Goal: Task Accomplishment & Management: Use online tool/utility

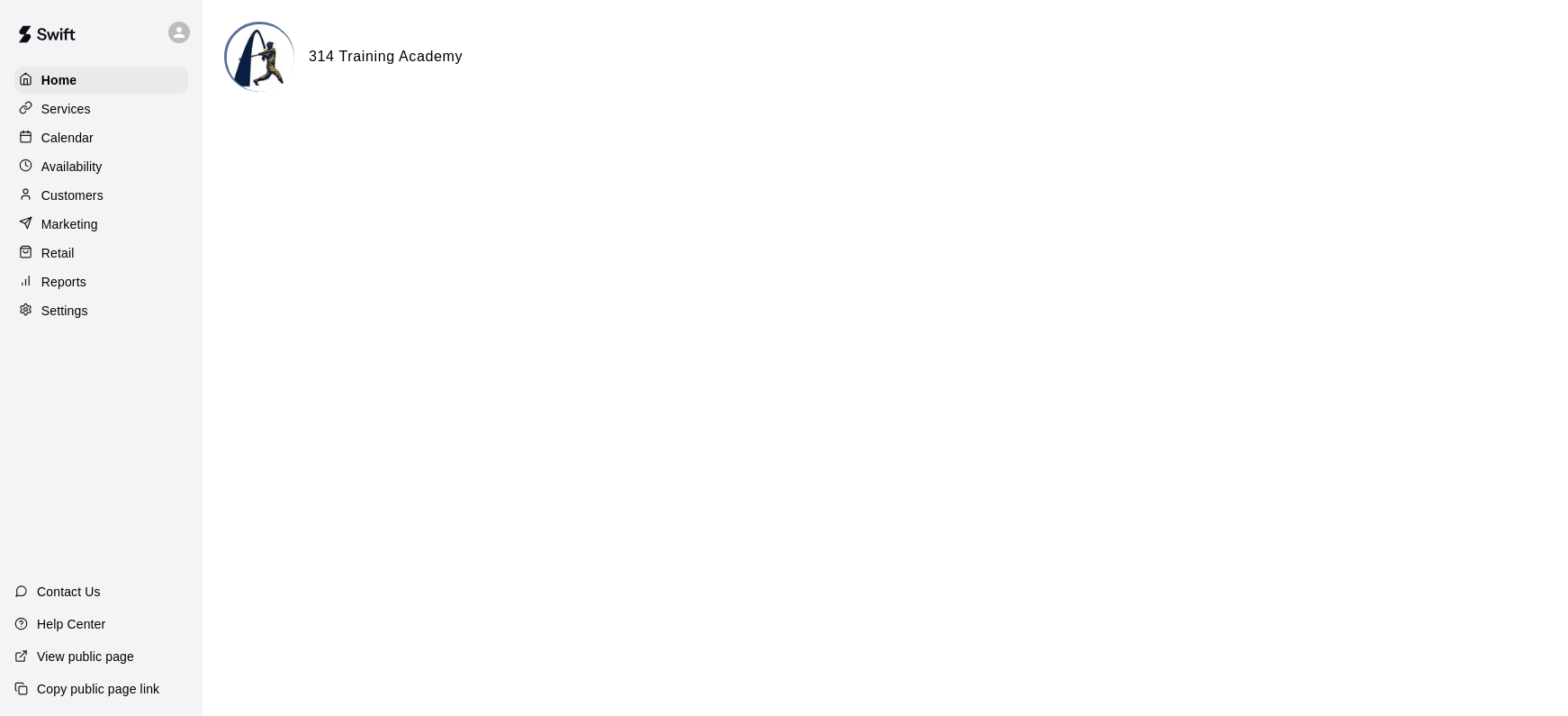
click at [115, 277] on div "Reports" at bounding box center [102, 282] width 174 height 27
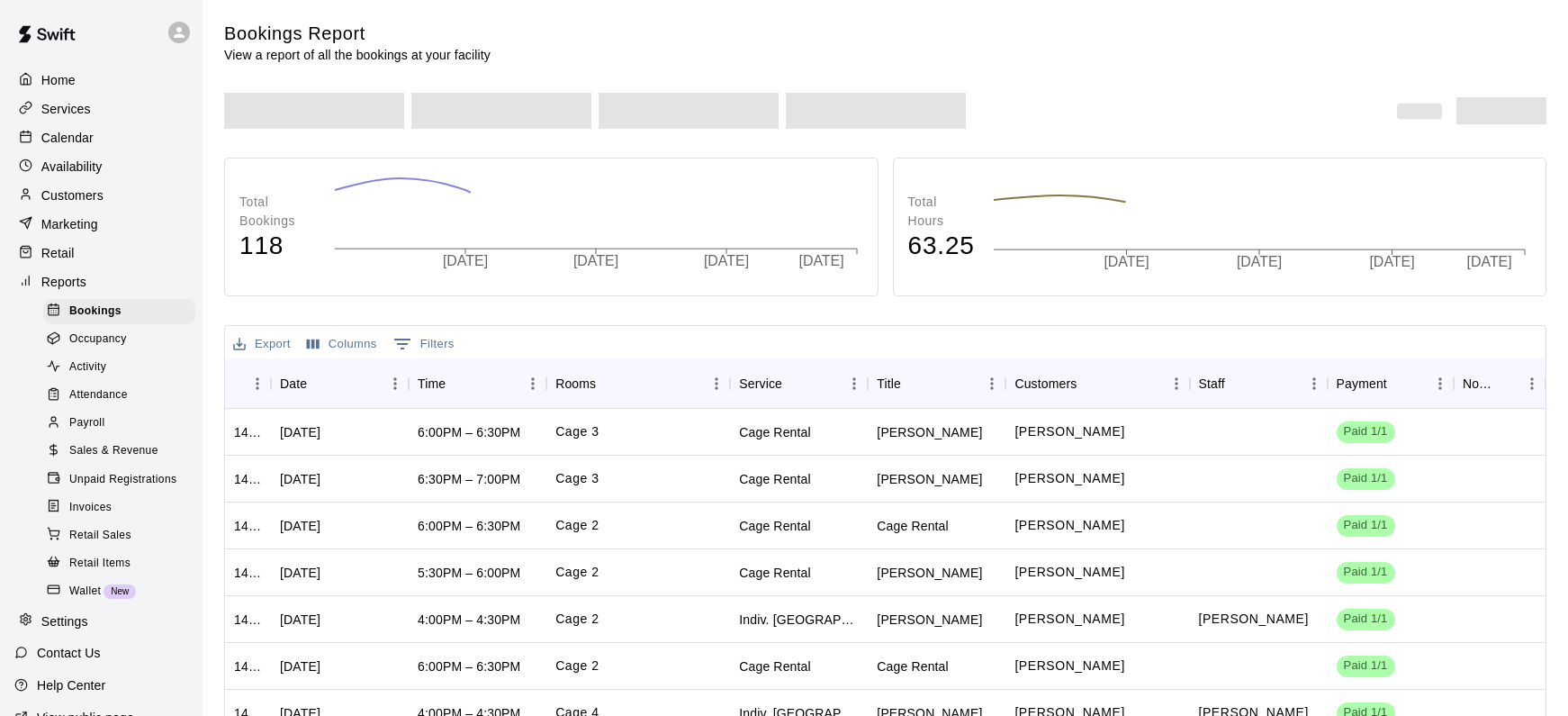
click at [151, 422] on div "Payroll" at bounding box center [119, 423] width 152 height 25
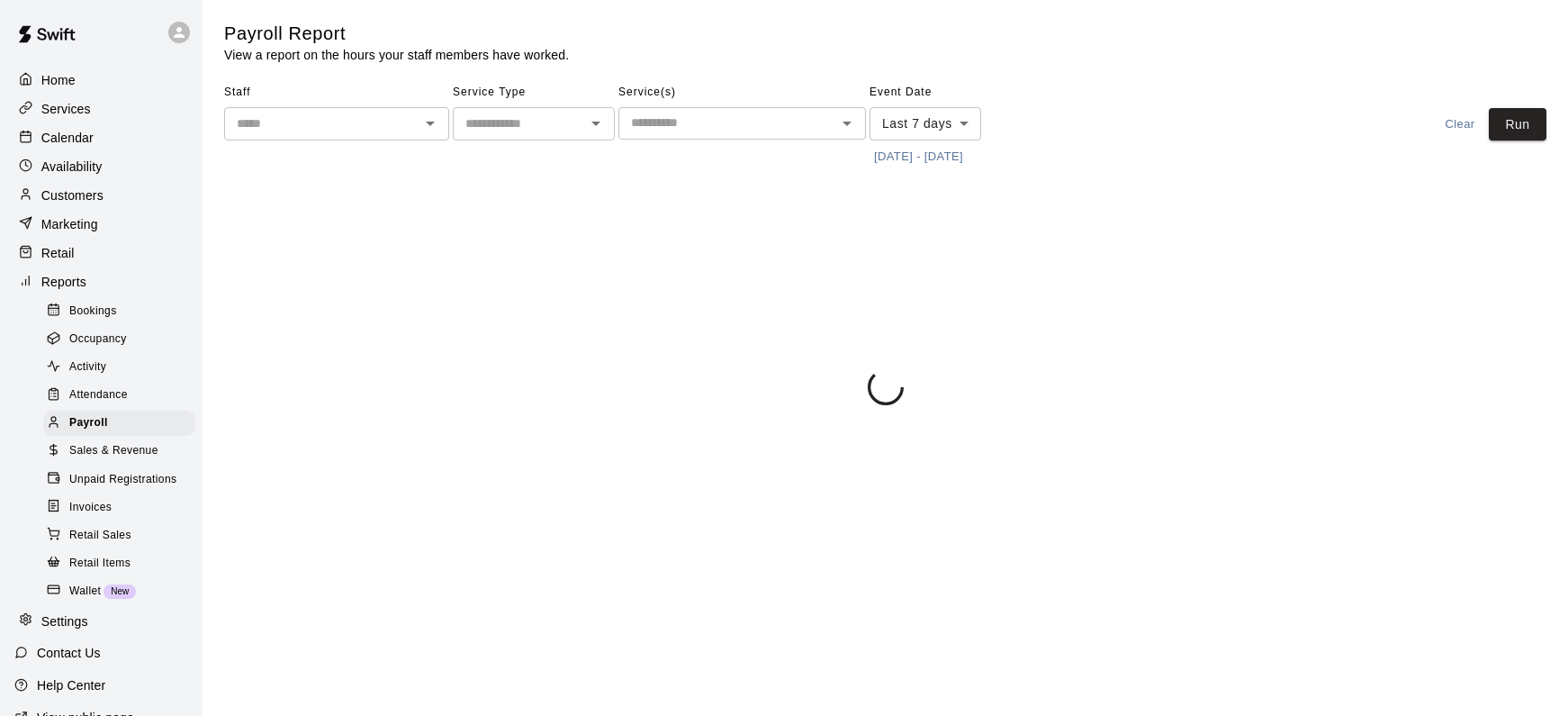
click at [415, 118] on div "​" at bounding box center [337, 124] width 226 height 33
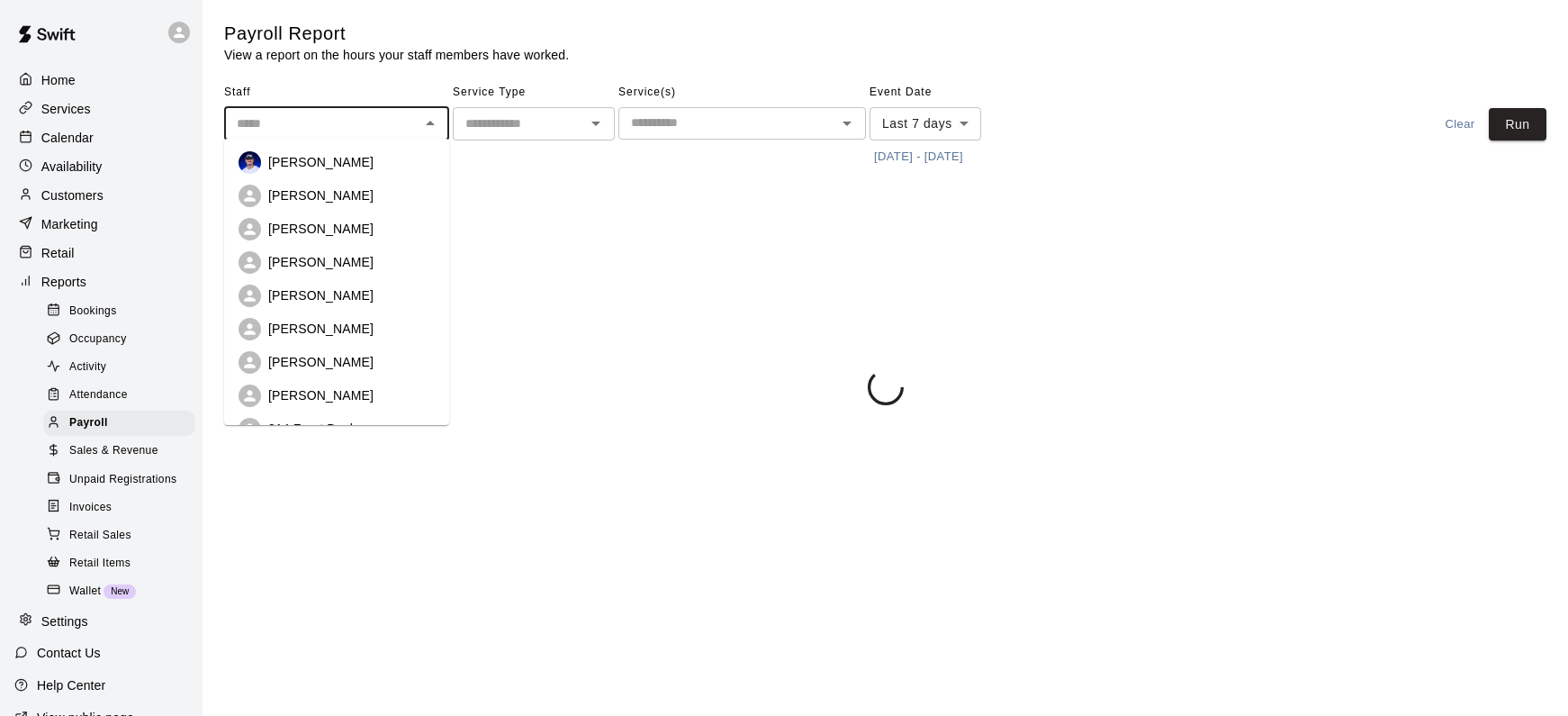
click at [932, 156] on button "[DATE] - [DATE]" at bounding box center [919, 157] width 99 height 28
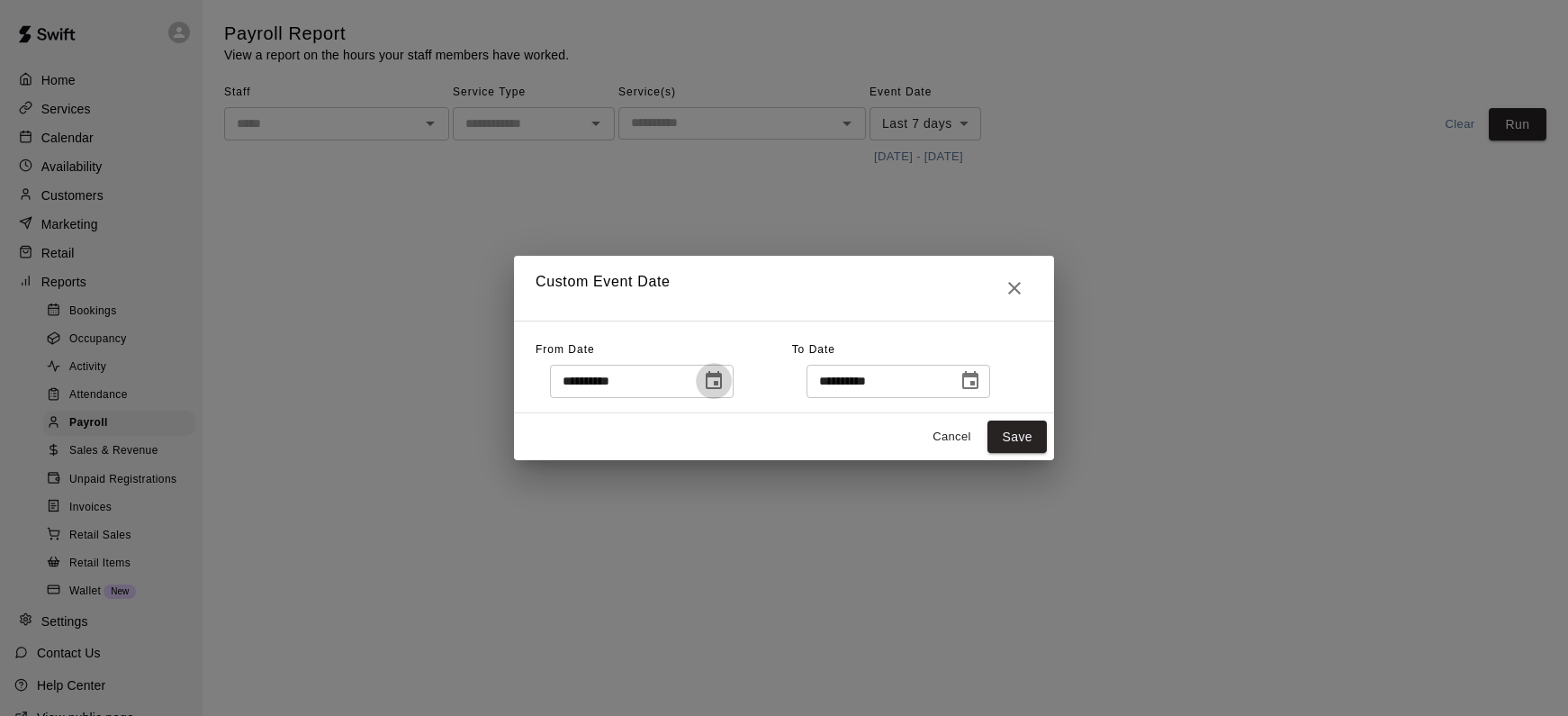
click at [722, 382] on icon "Choose date, selected date is Sep 10, 2025" at bounding box center [714, 380] width 17 height 18
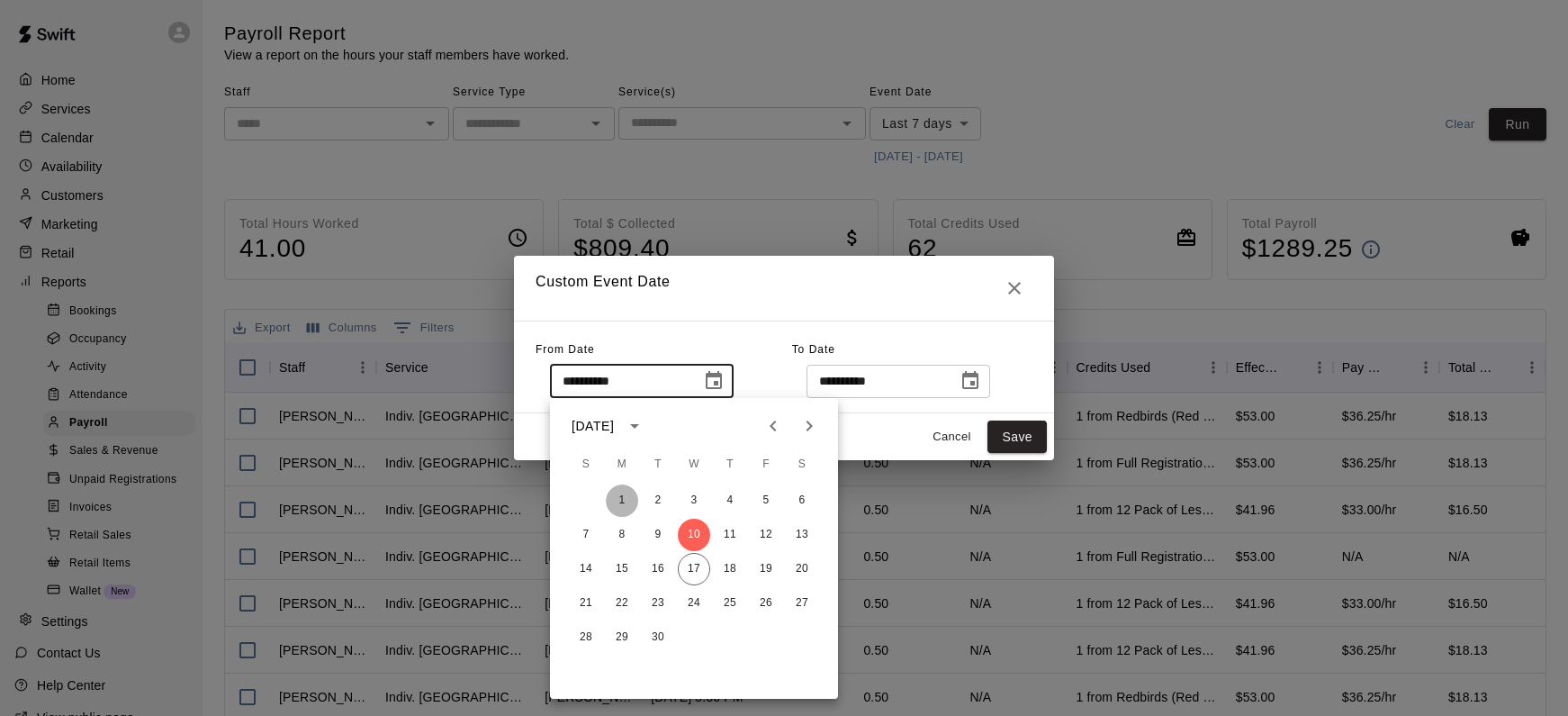
click at [622, 494] on button "1" at bounding box center [622, 500] width 32 height 32
type input "**********"
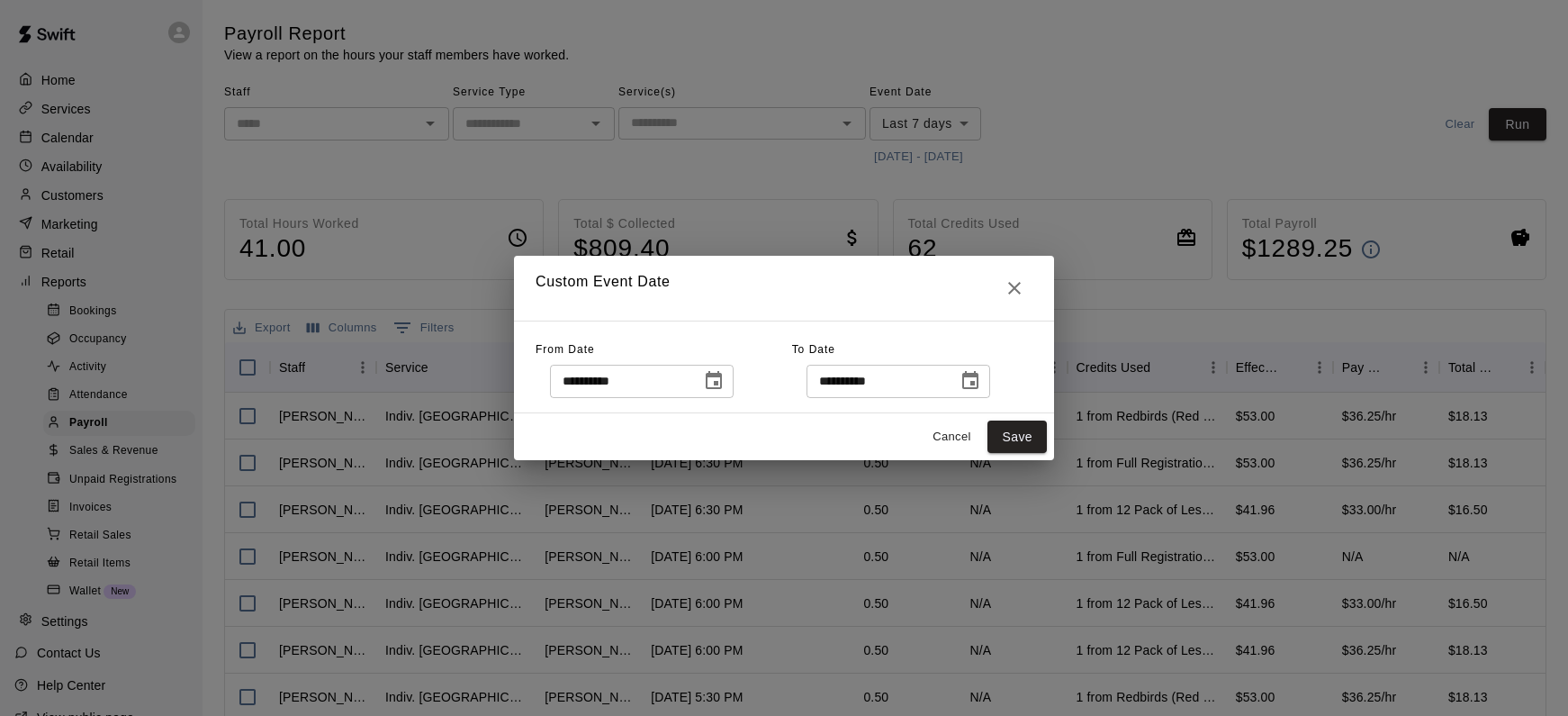
click at [978, 385] on icon "Choose date, selected date is Sep 17, 2025" at bounding box center [970, 380] width 17 height 18
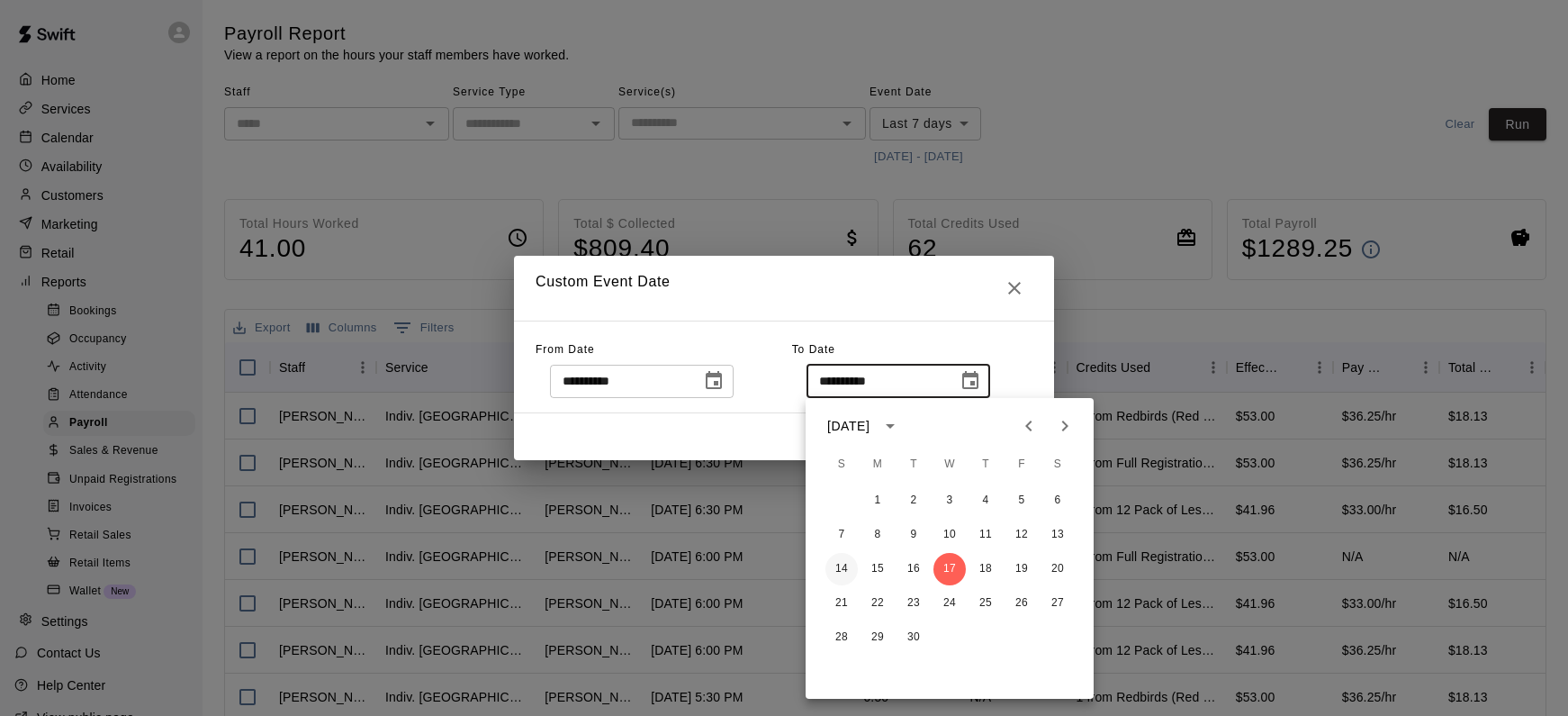
click at [842, 567] on button "14" at bounding box center [842, 569] width 32 height 32
type input "**********"
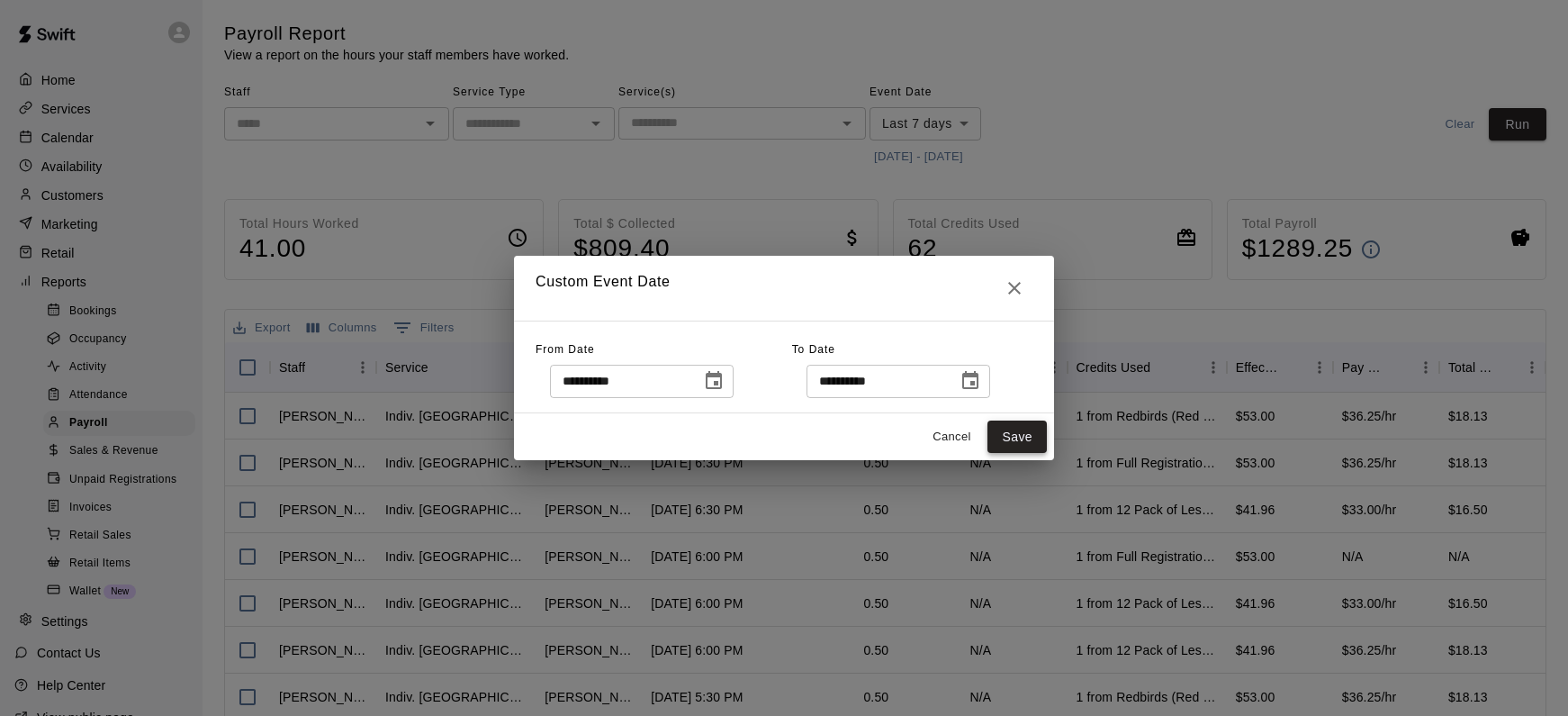
click at [1033, 427] on button "Save" at bounding box center [1017, 438] width 60 height 33
type input "******"
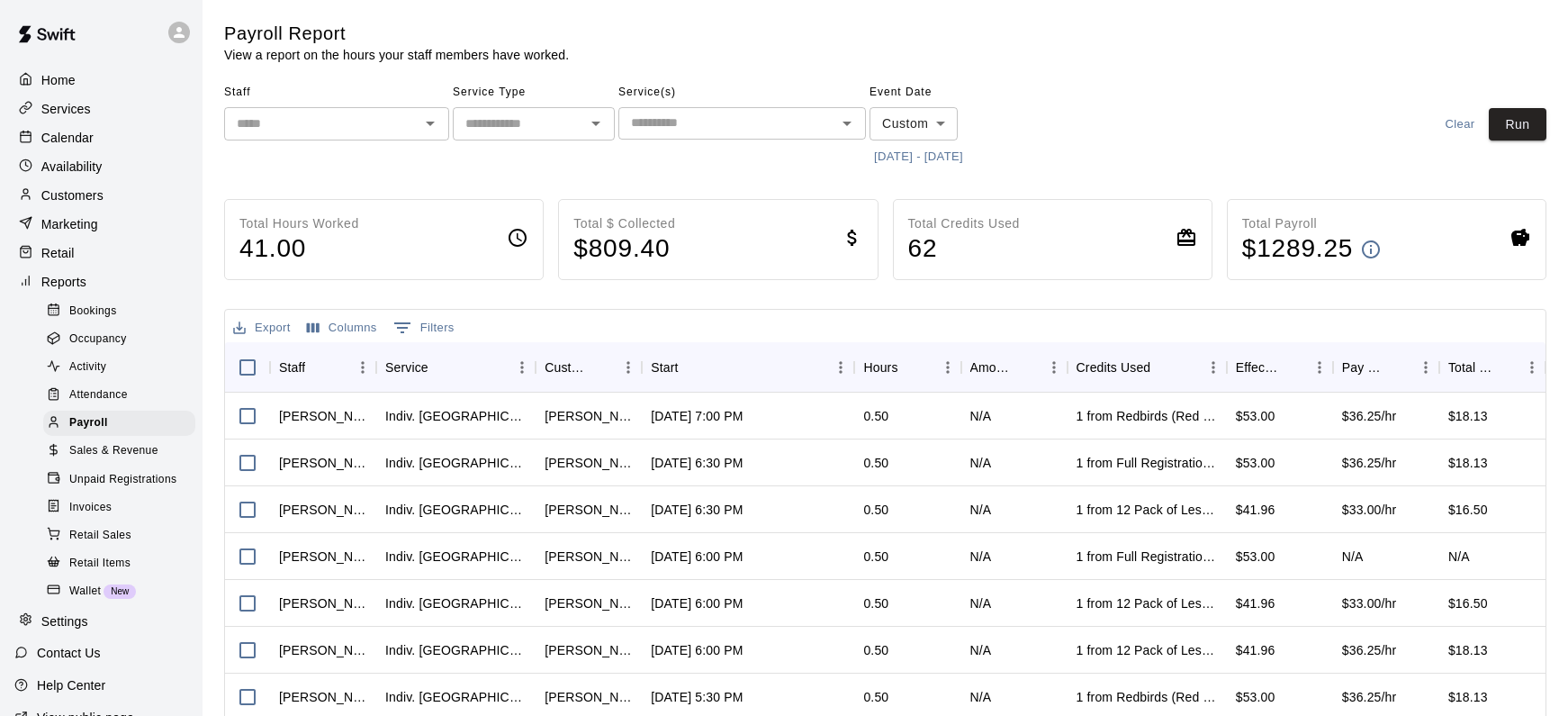
click at [433, 121] on icon "Open" at bounding box center [430, 123] width 9 height 5
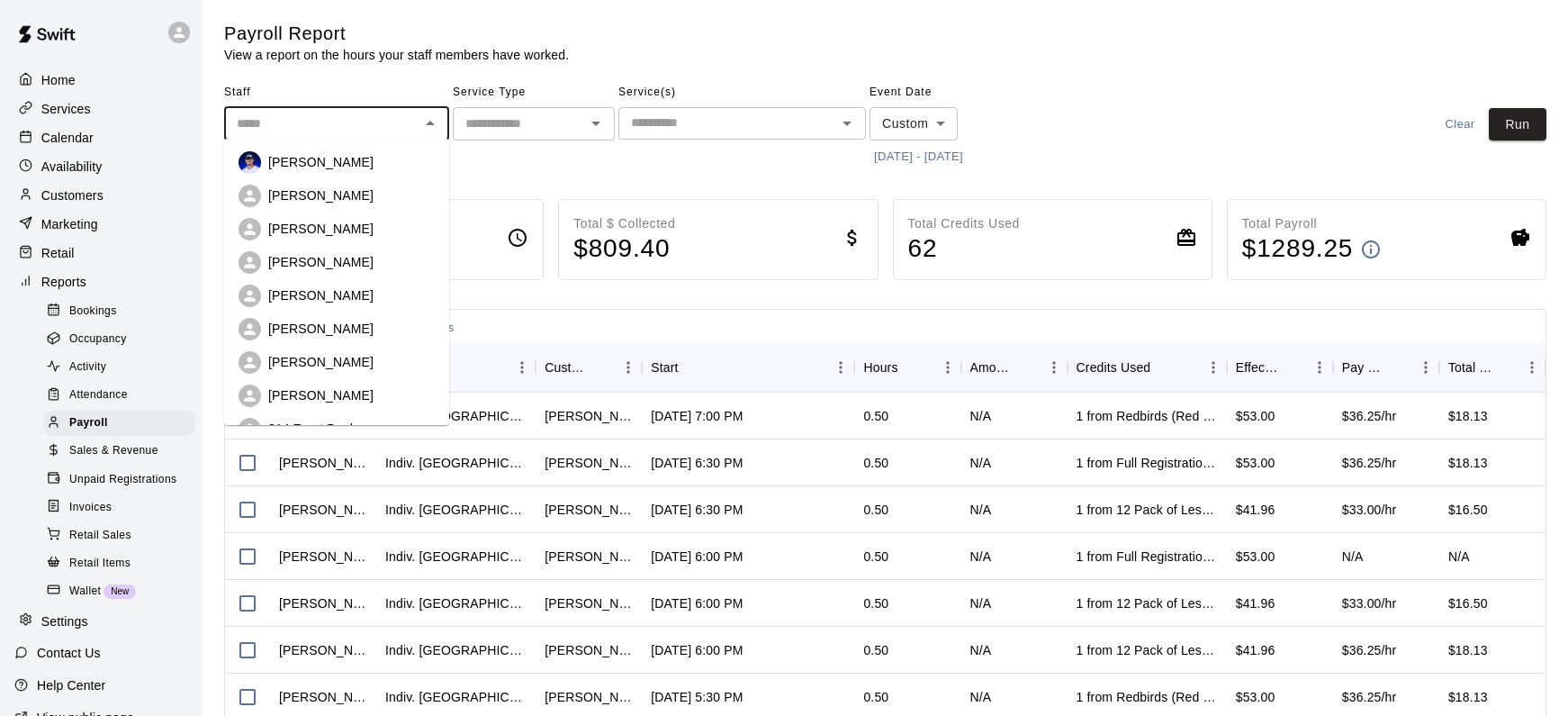
drag, startPoint x: 408, startPoint y: 162, endPoint x: 448, endPoint y: 158, distance: 40.2
click at [408, 162] on div "[PERSON_NAME]" at bounding box center [351, 162] width 167 height 18
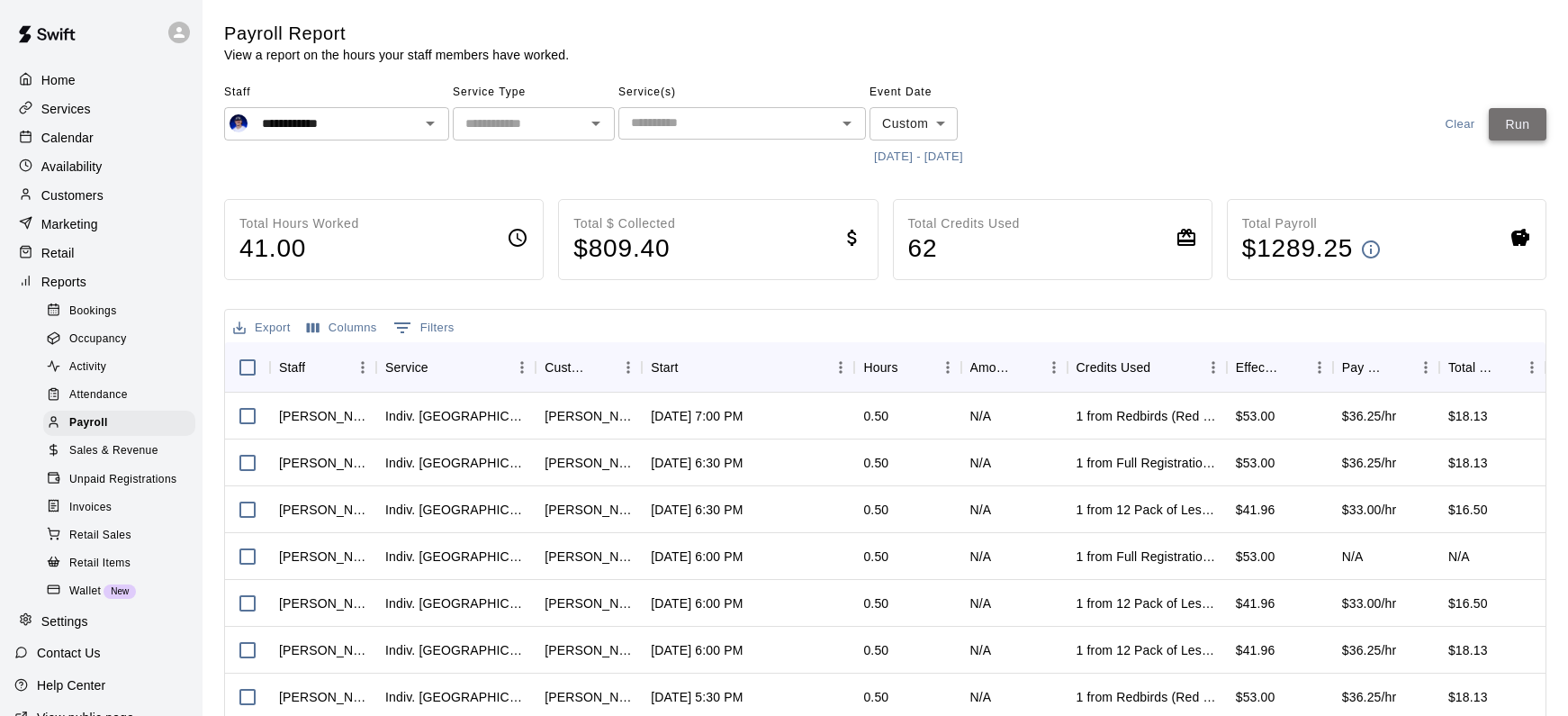
click at [1511, 122] on button "Run" at bounding box center [1517, 125] width 58 height 33
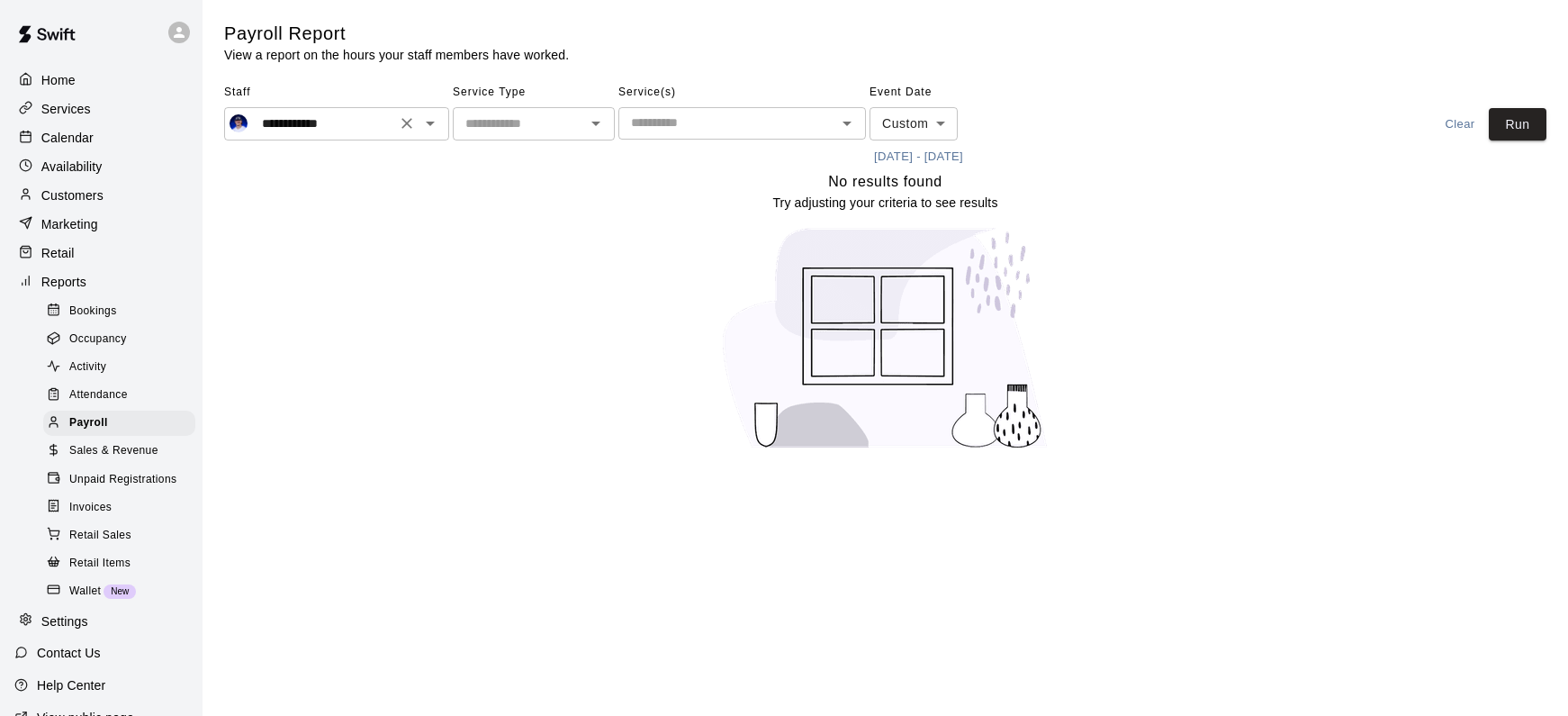
click at [422, 121] on icon "Open" at bounding box center [431, 123] width 21 height 21
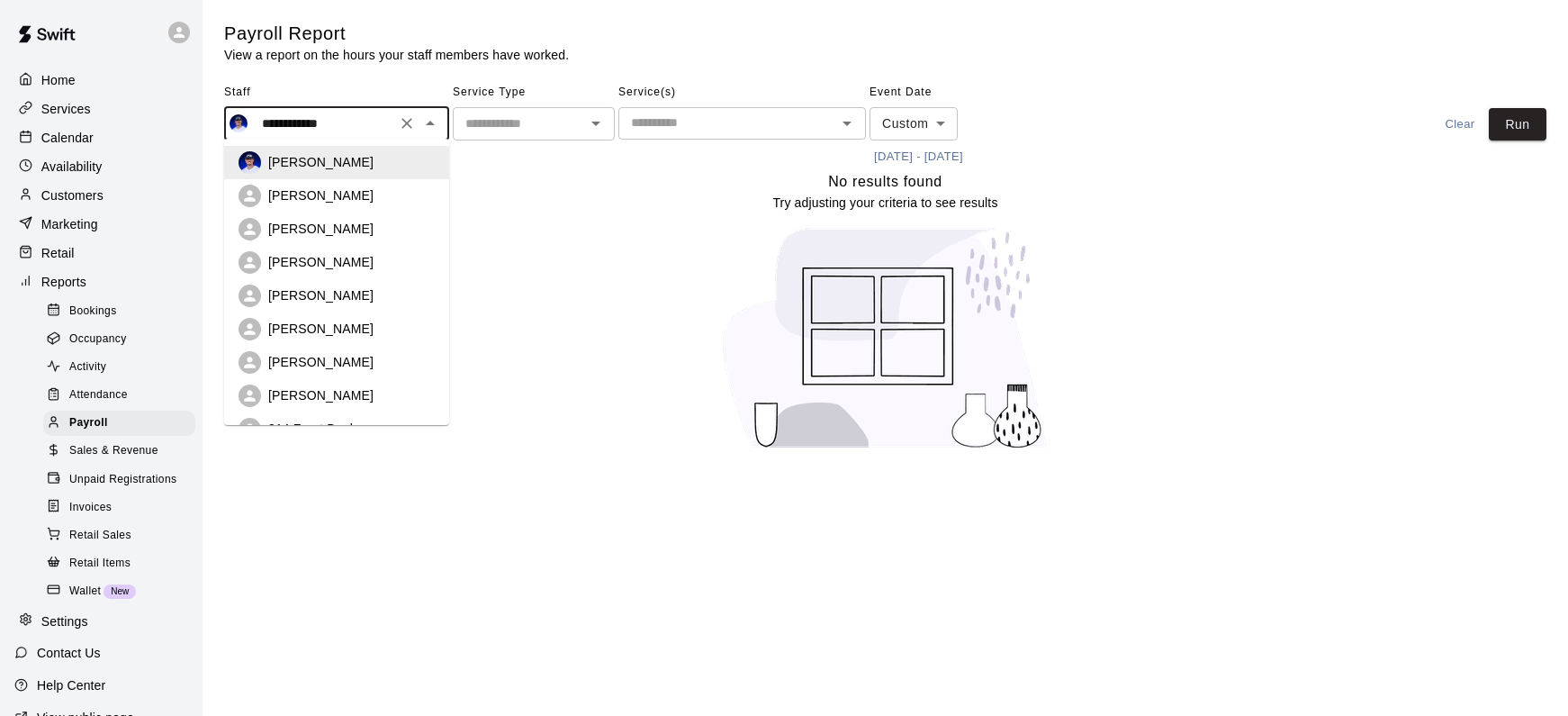
drag, startPoint x: 398, startPoint y: 198, endPoint x: 737, endPoint y: 136, distance: 344.6
click at [398, 198] on div "[PERSON_NAME]" at bounding box center [351, 195] width 167 height 18
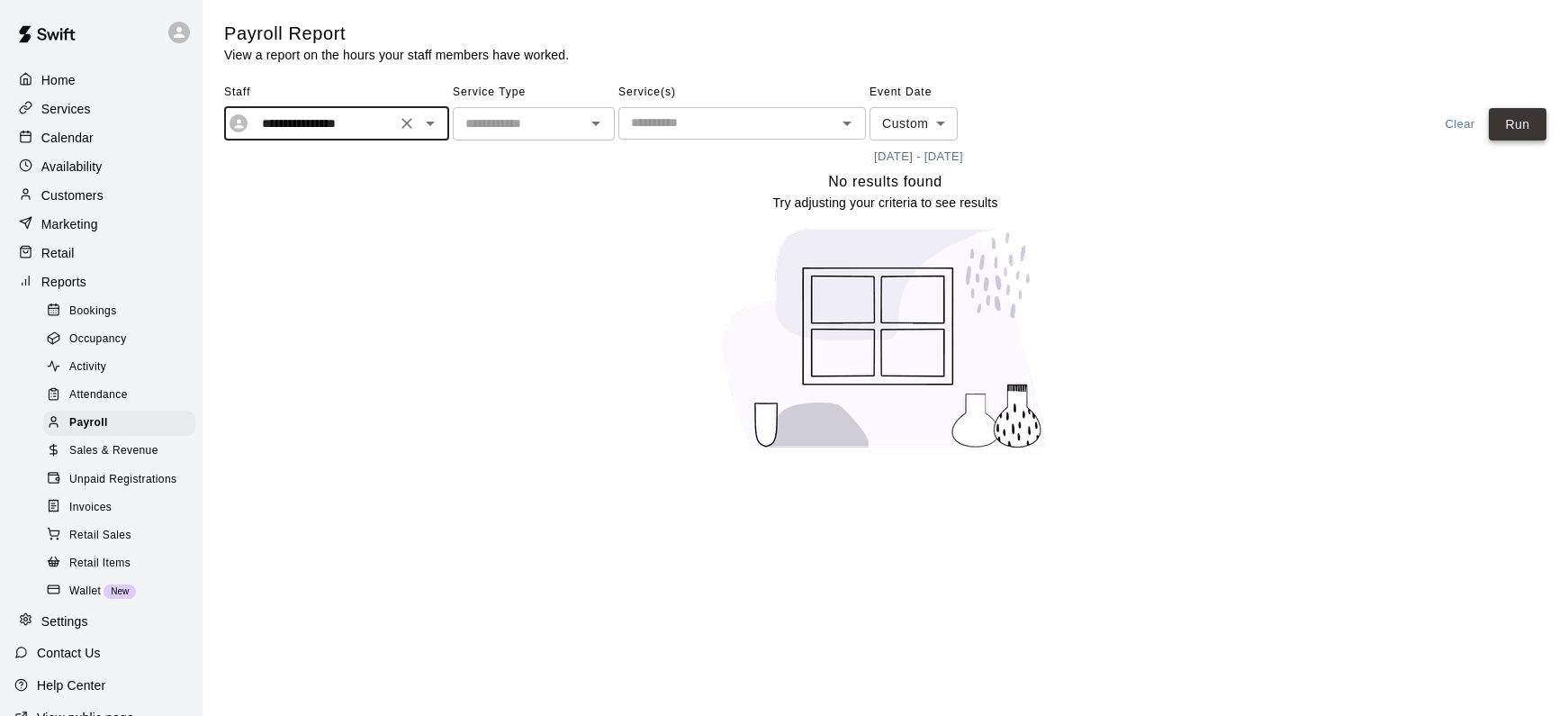
click at [1510, 121] on button "Run" at bounding box center [1517, 125] width 58 height 33
click at [436, 129] on icon "Open" at bounding box center [431, 123] width 21 height 21
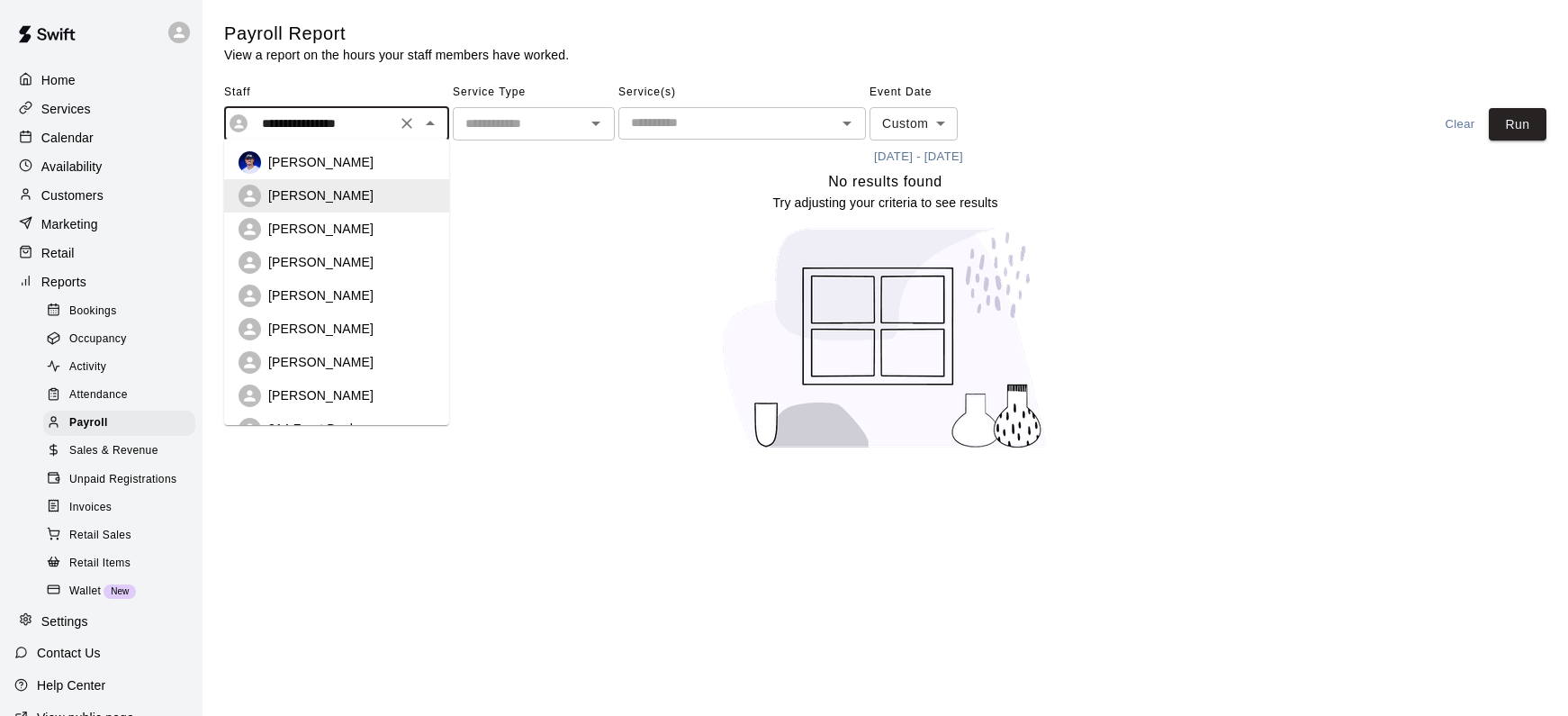
click at [414, 226] on div "[PERSON_NAME]" at bounding box center [351, 229] width 167 height 18
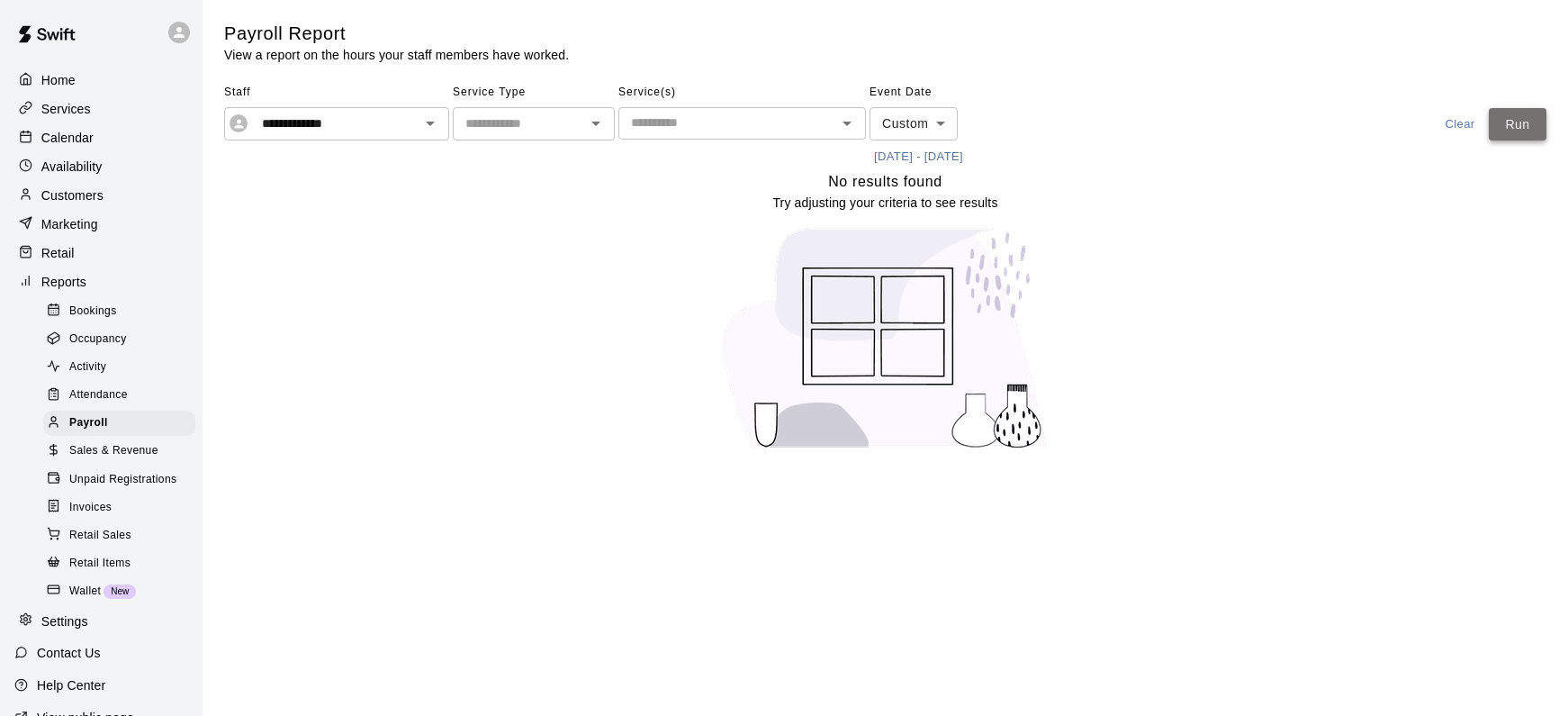
click at [1520, 129] on button "Run" at bounding box center [1517, 125] width 58 height 33
click at [433, 124] on icon "Open" at bounding box center [431, 123] width 21 height 21
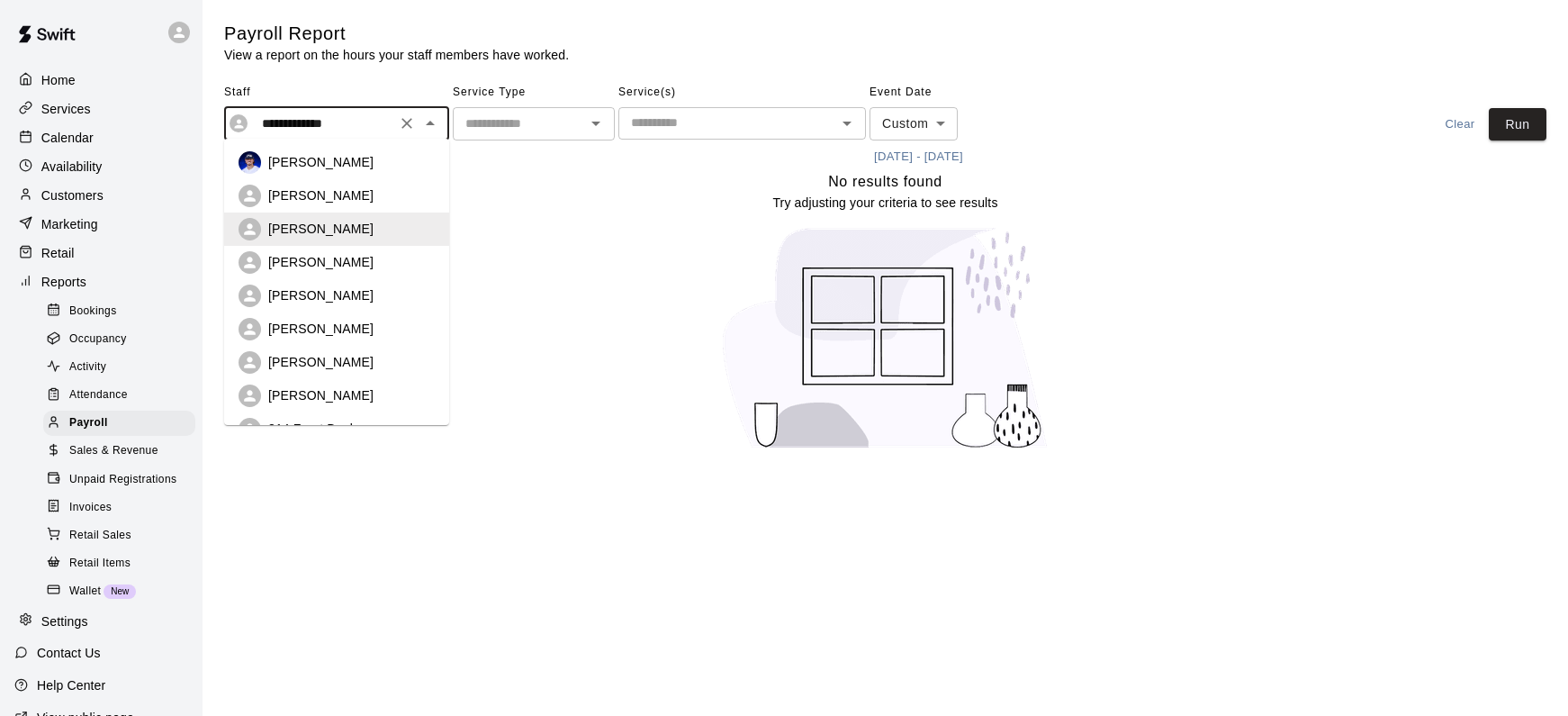
click at [397, 258] on div "[PERSON_NAME]" at bounding box center [351, 262] width 167 height 18
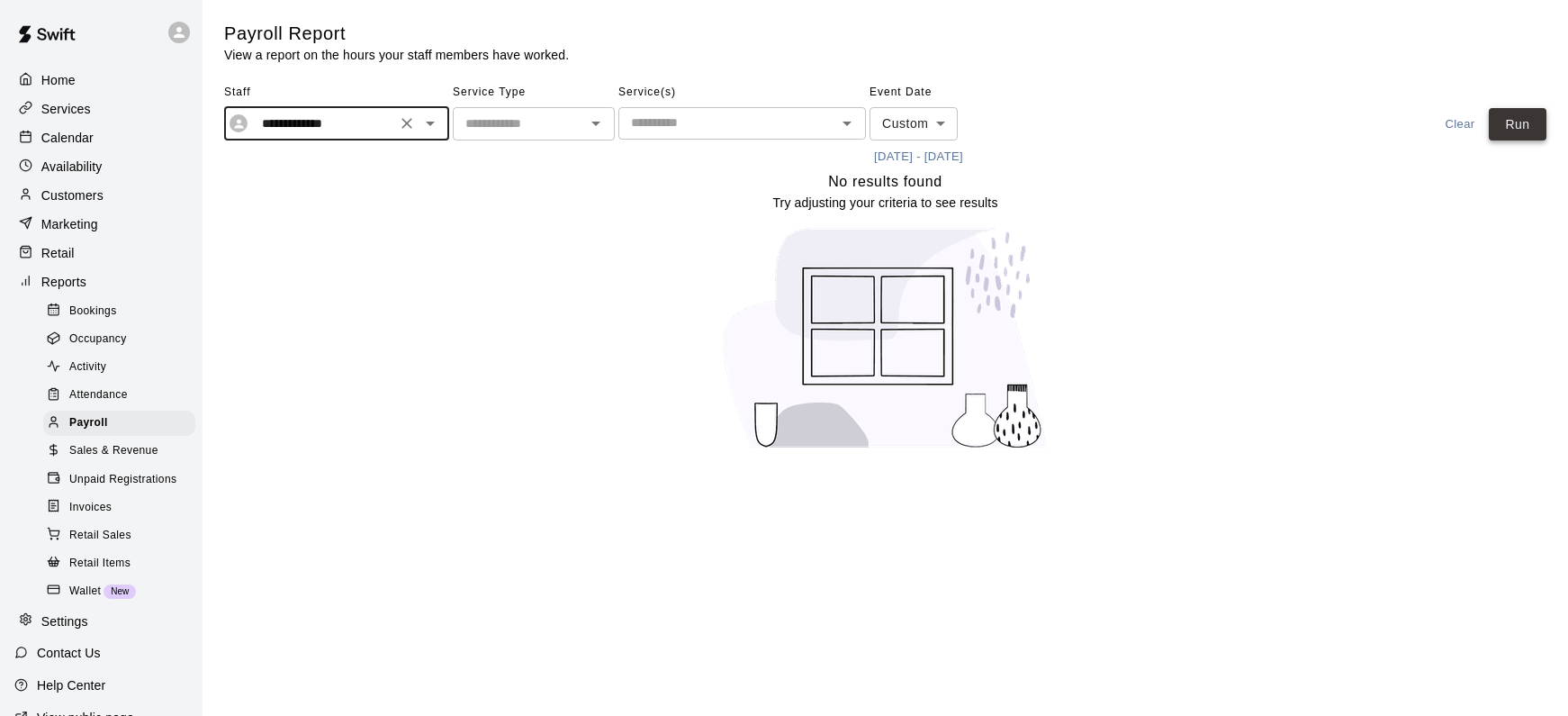
click at [1515, 116] on button "Run" at bounding box center [1517, 125] width 58 height 33
click at [431, 115] on icon "Open" at bounding box center [431, 123] width 21 height 21
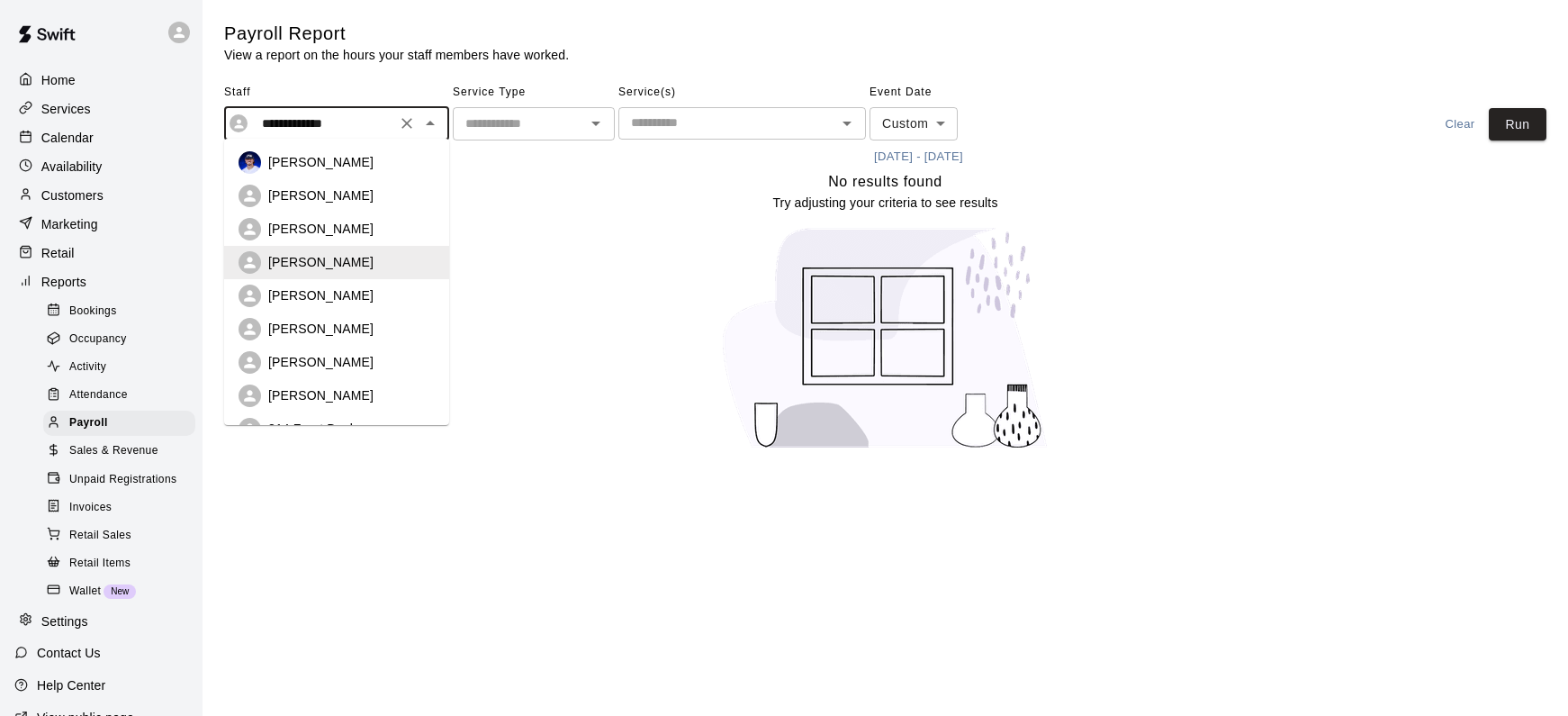
drag, startPoint x: 376, startPoint y: 318, endPoint x: 530, endPoint y: 283, distance: 157.9
click at [376, 318] on div "[PERSON_NAME]" at bounding box center [336, 329] width 196 height 22
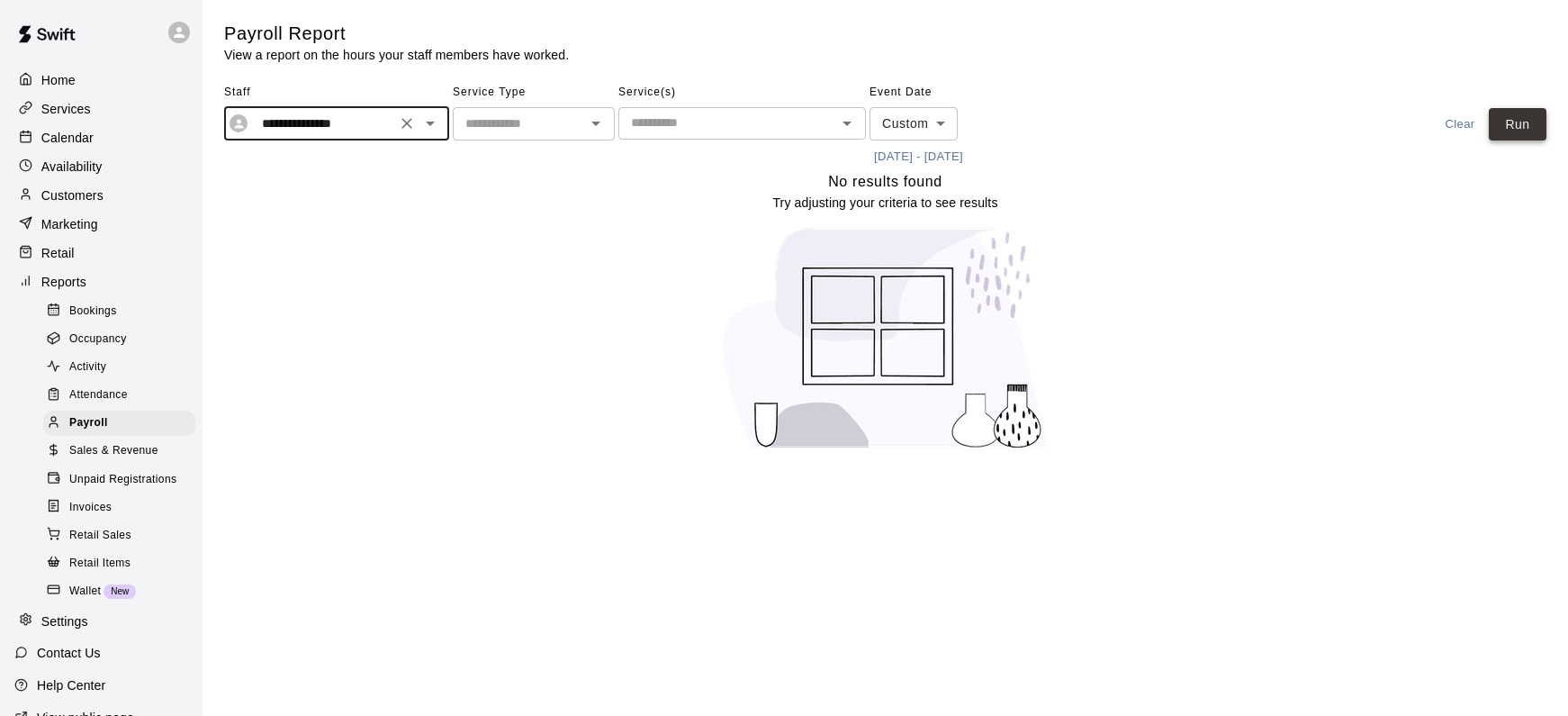
click at [1510, 123] on button "Run" at bounding box center [1517, 125] width 58 height 33
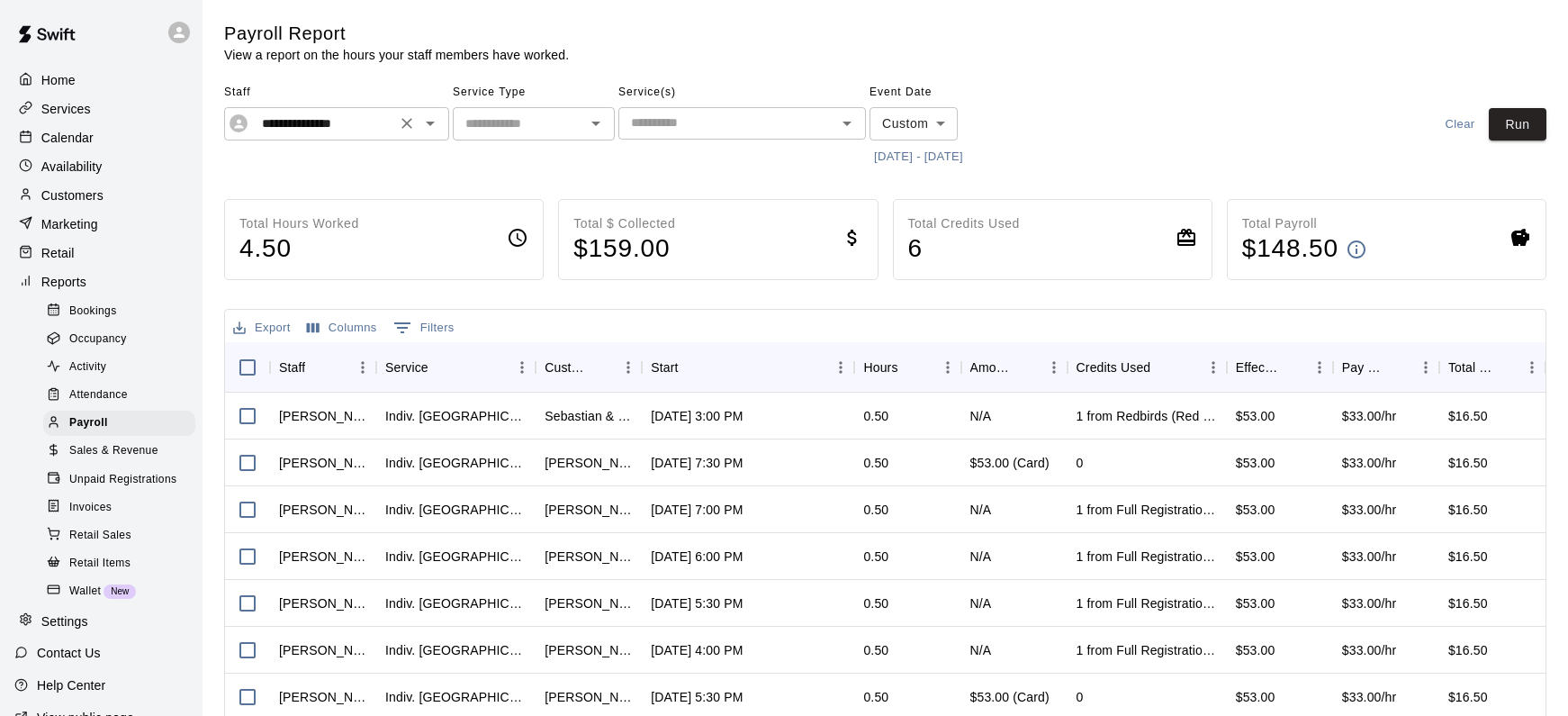
click at [432, 122] on icon "Open" at bounding box center [430, 123] width 9 height 5
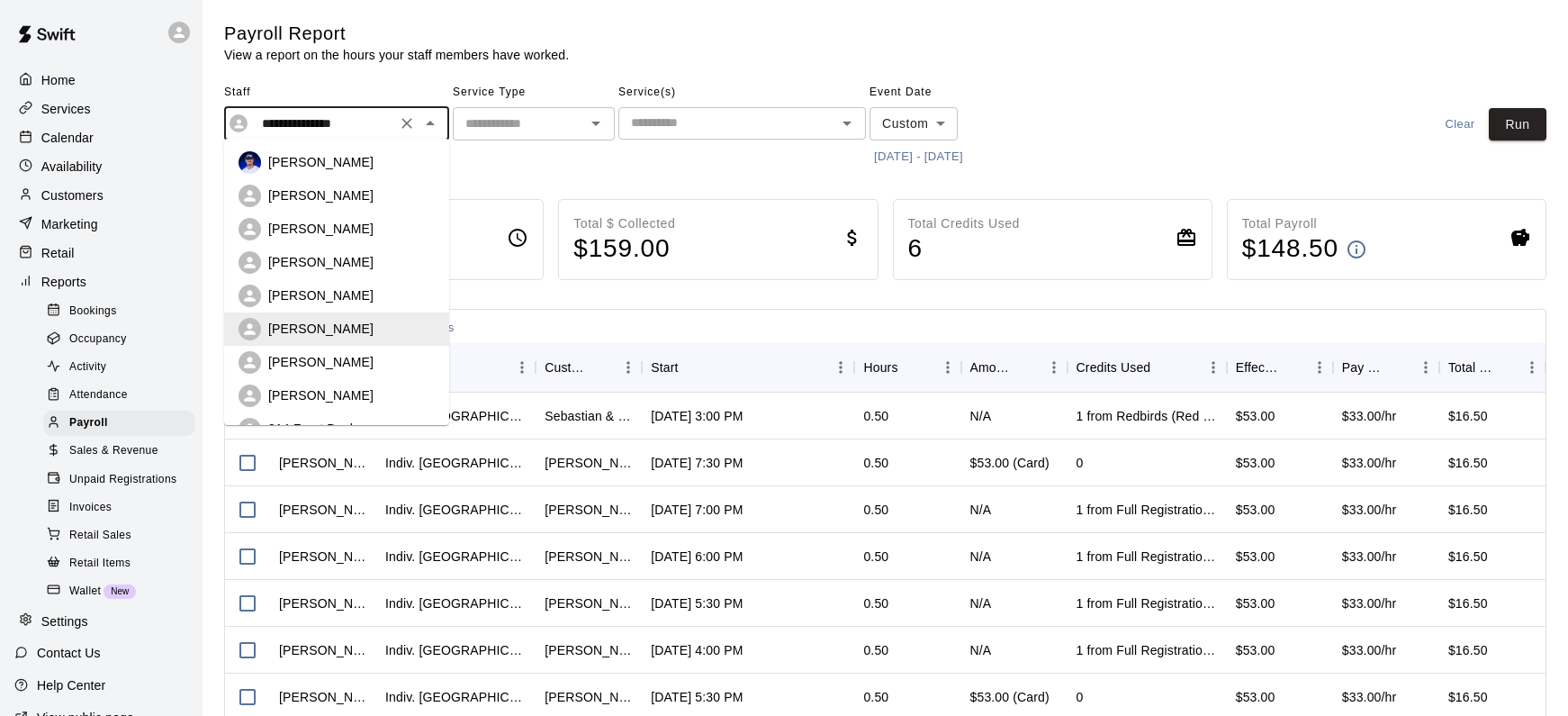
click at [361, 357] on div "[PERSON_NAME]" at bounding box center [351, 361] width 167 height 18
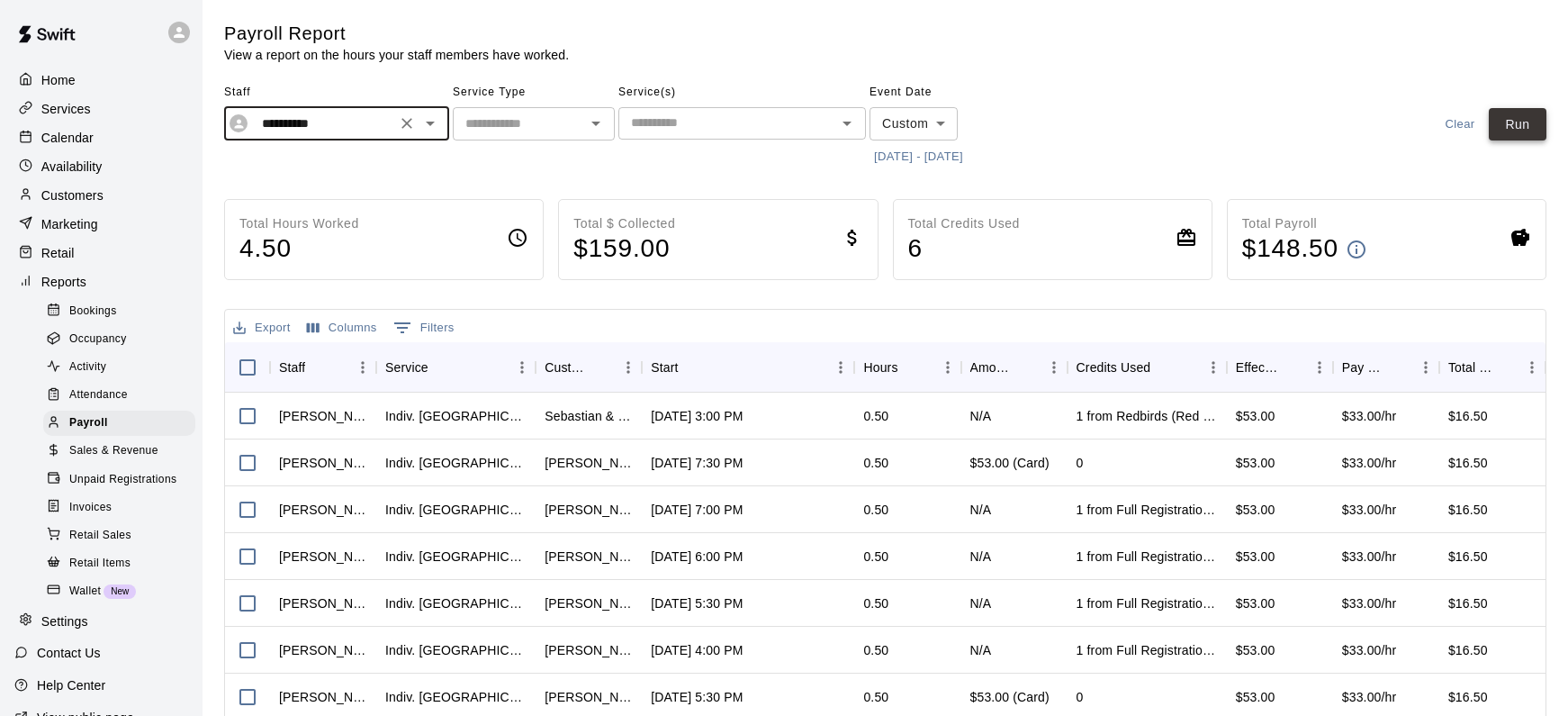
click at [1521, 121] on button "Run" at bounding box center [1517, 125] width 58 height 33
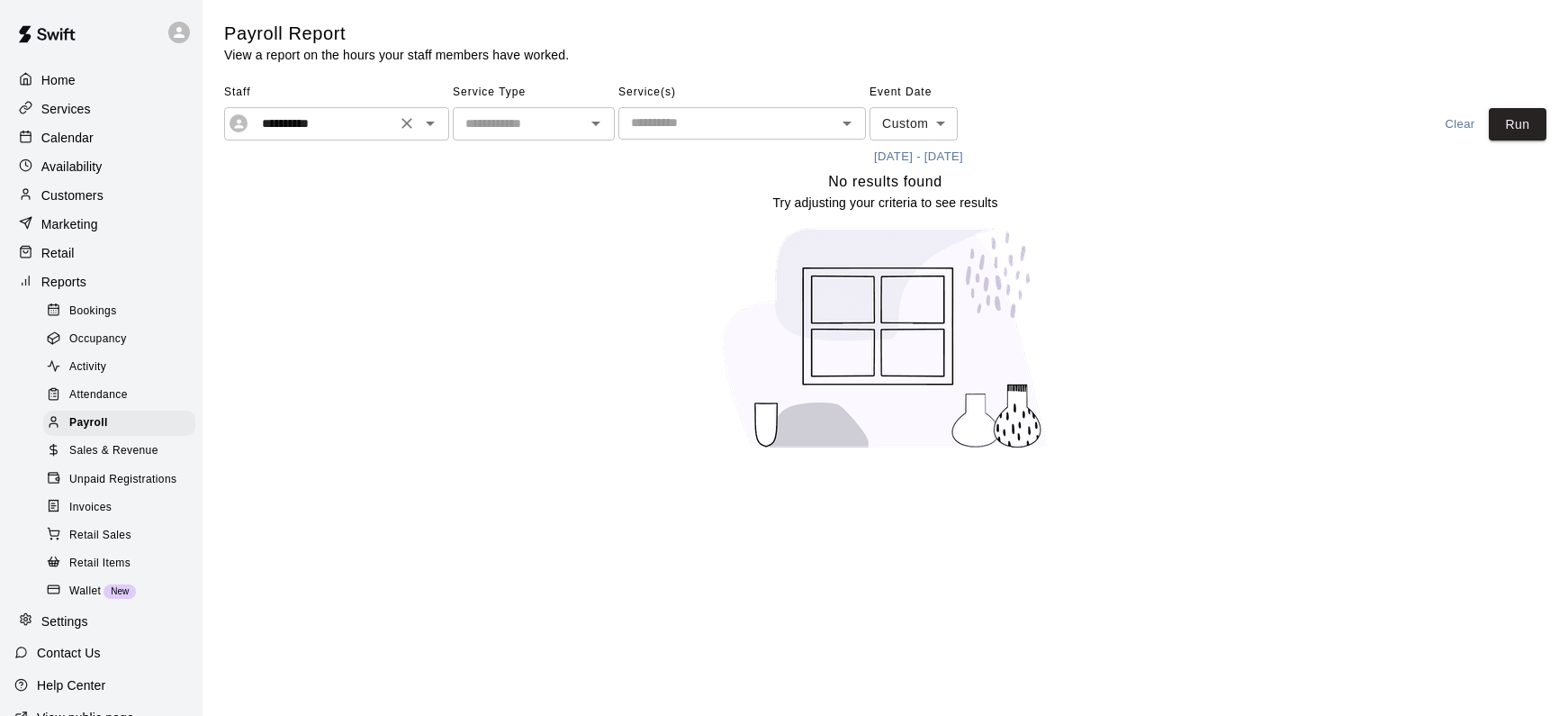
click at [435, 122] on icon "Open" at bounding box center [431, 123] width 21 height 21
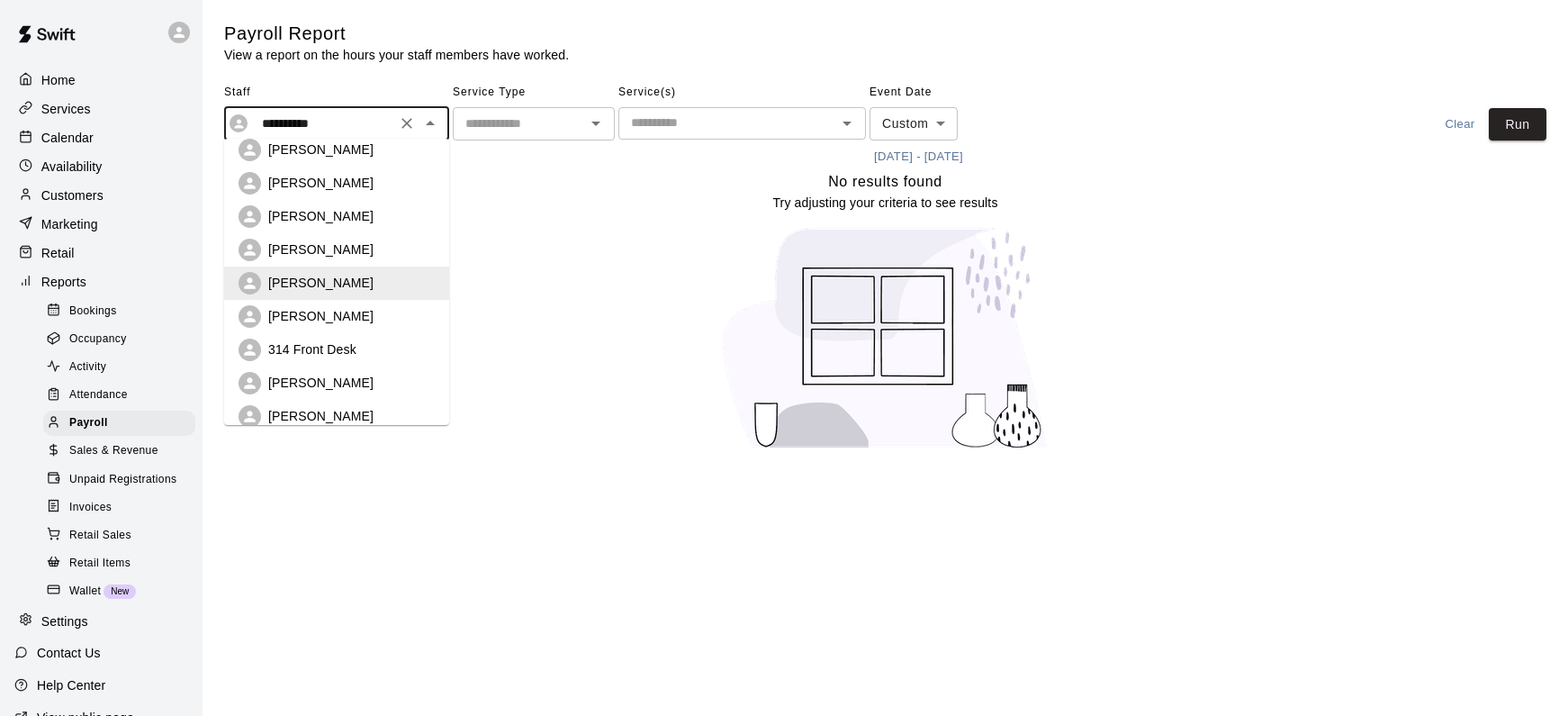
scroll to position [85, 0]
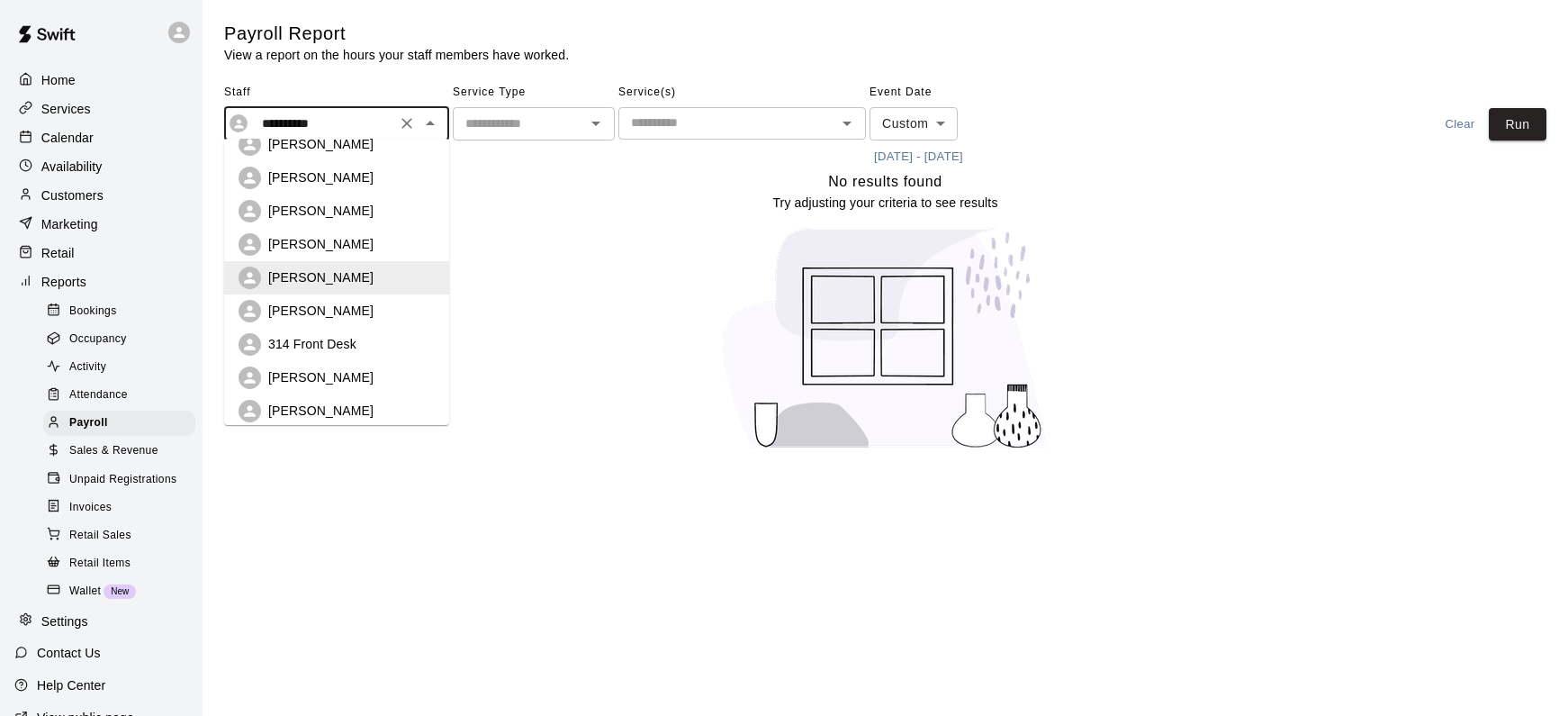
click at [352, 368] on div "[PERSON_NAME]" at bounding box center [351, 377] width 167 height 18
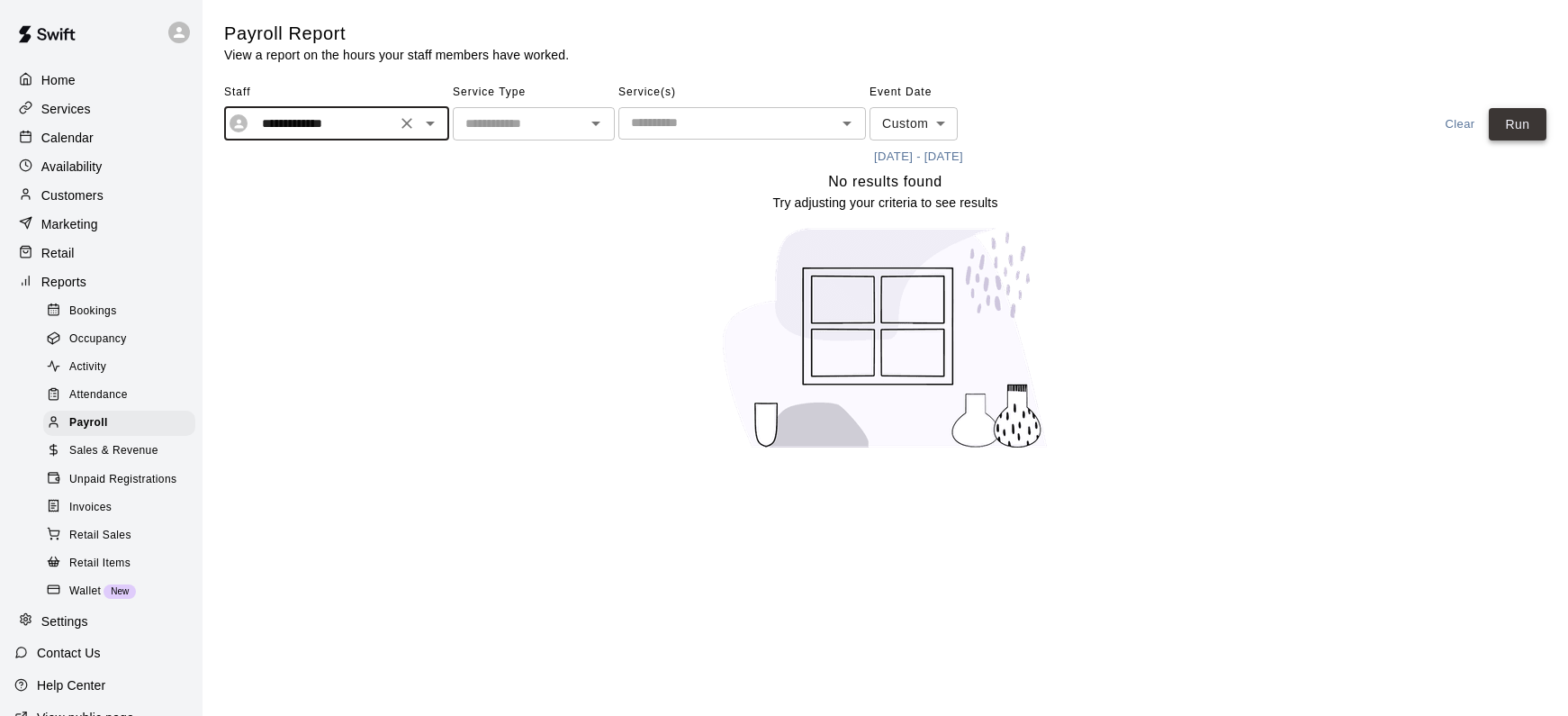
click at [1509, 131] on button "Run" at bounding box center [1517, 125] width 58 height 33
click at [433, 124] on icon "Open" at bounding box center [431, 123] width 21 height 21
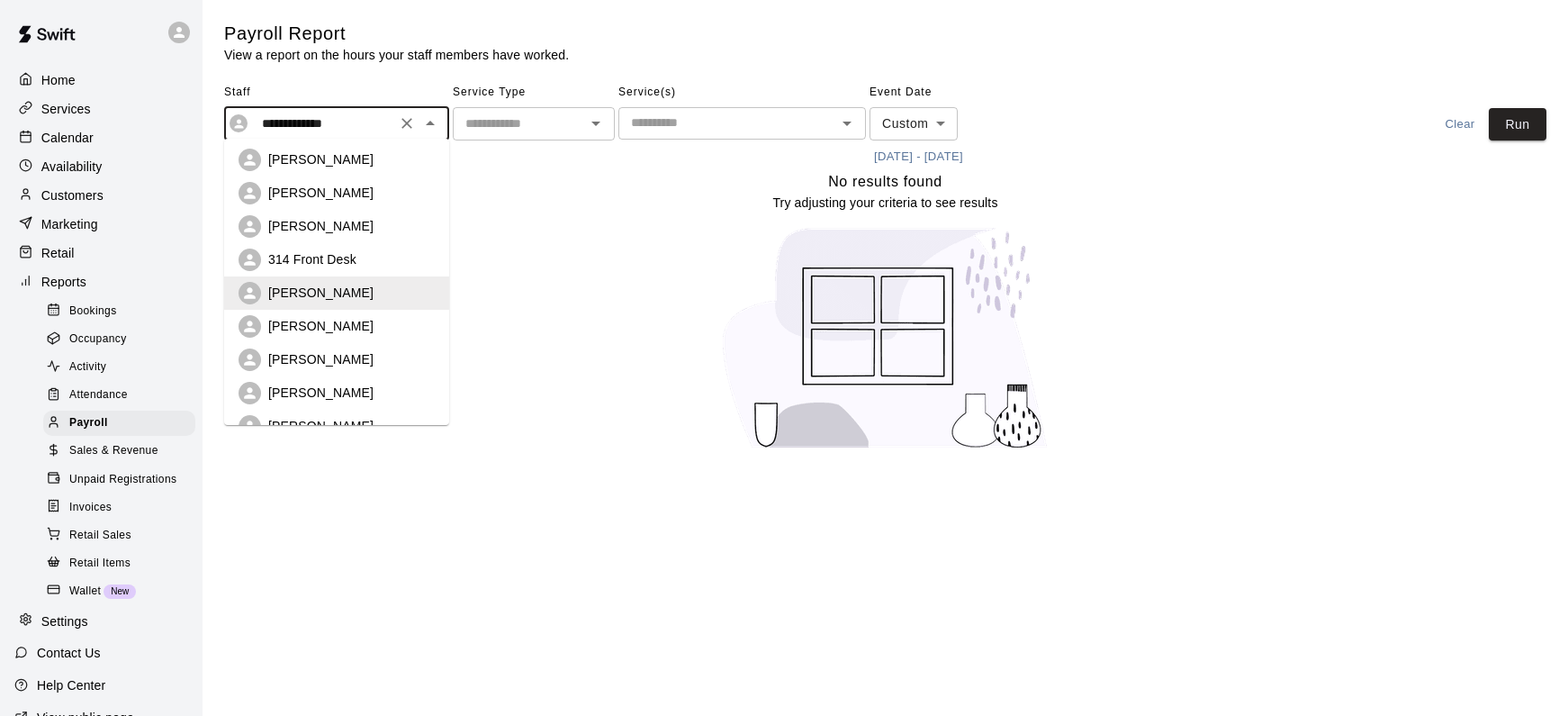
scroll to position [170, 0]
click at [332, 332] on p "[PERSON_NAME]" at bounding box center [321, 325] width 105 height 18
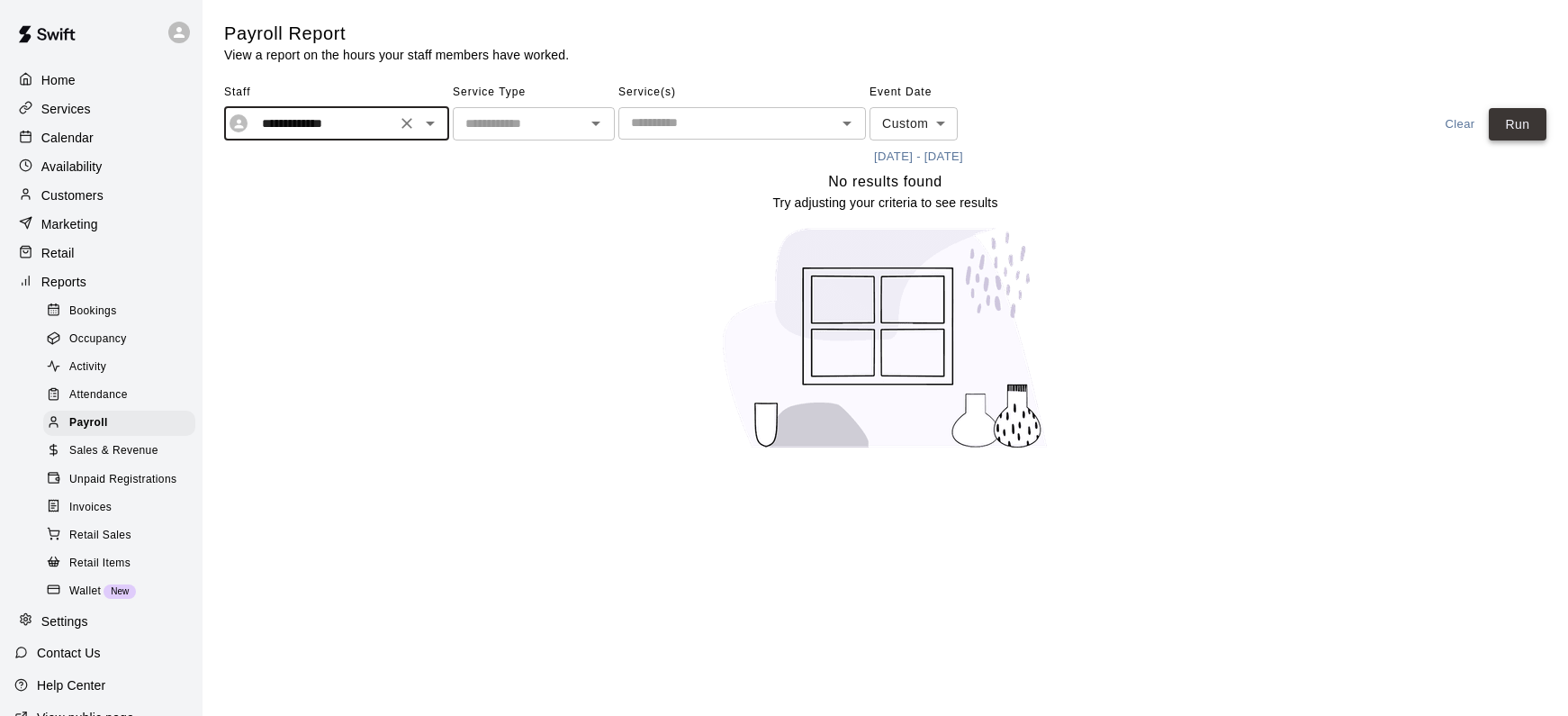
click at [1500, 133] on button "Run" at bounding box center [1517, 125] width 58 height 33
click at [433, 129] on icon "Open" at bounding box center [431, 123] width 21 height 21
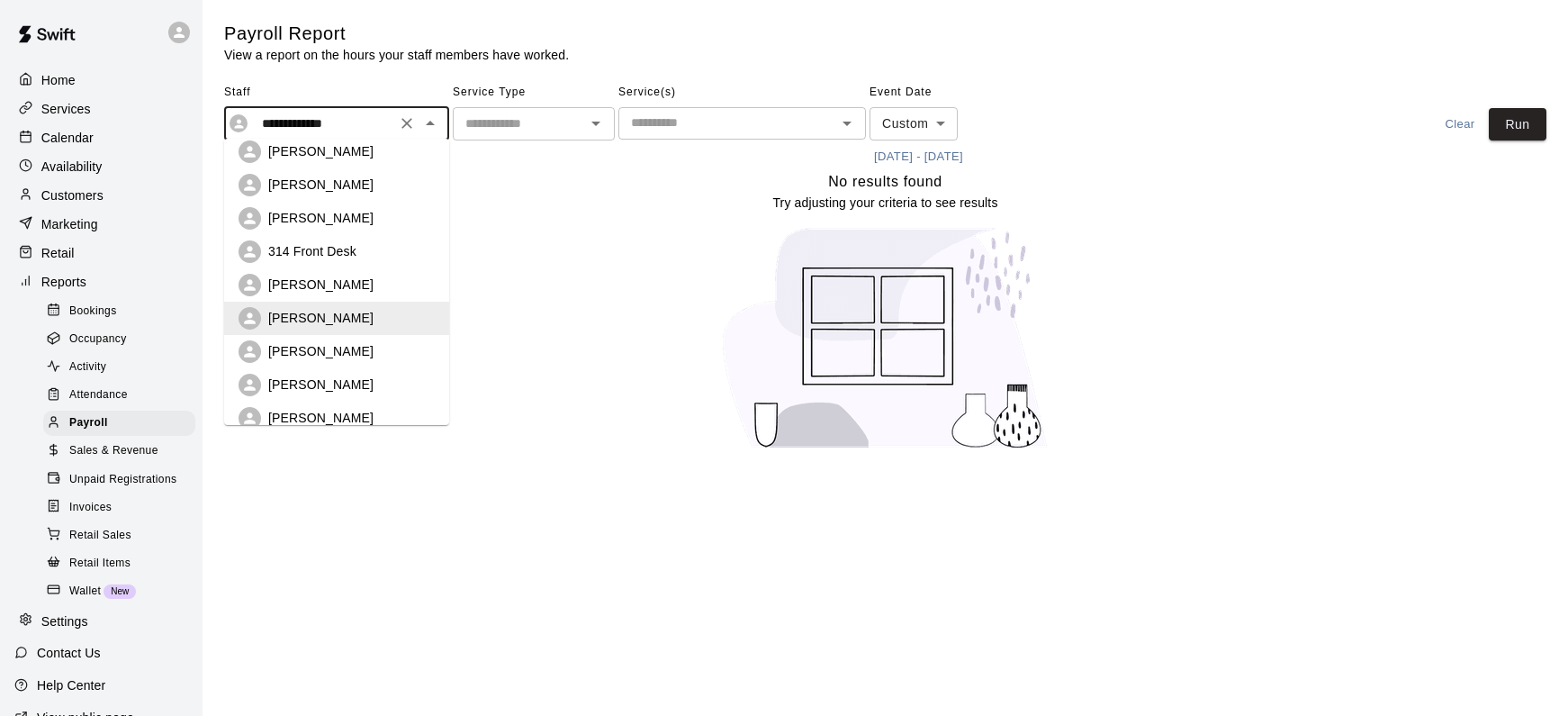
scroll to position [211, 0]
click at [381, 317] on div "[PERSON_NAME]" at bounding box center [351, 317] width 167 height 18
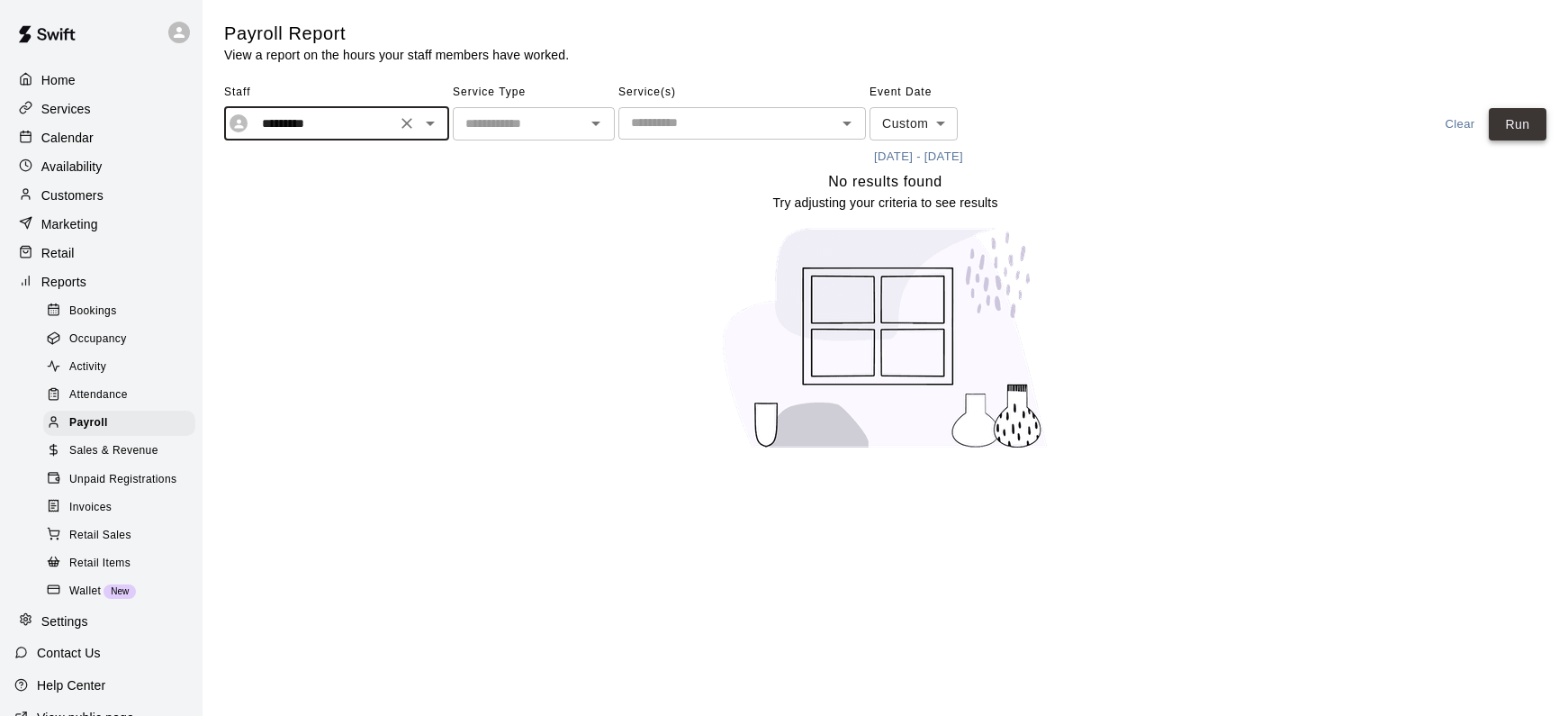
click at [1520, 123] on button "Run" at bounding box center [1517, 125] width 58 height 33
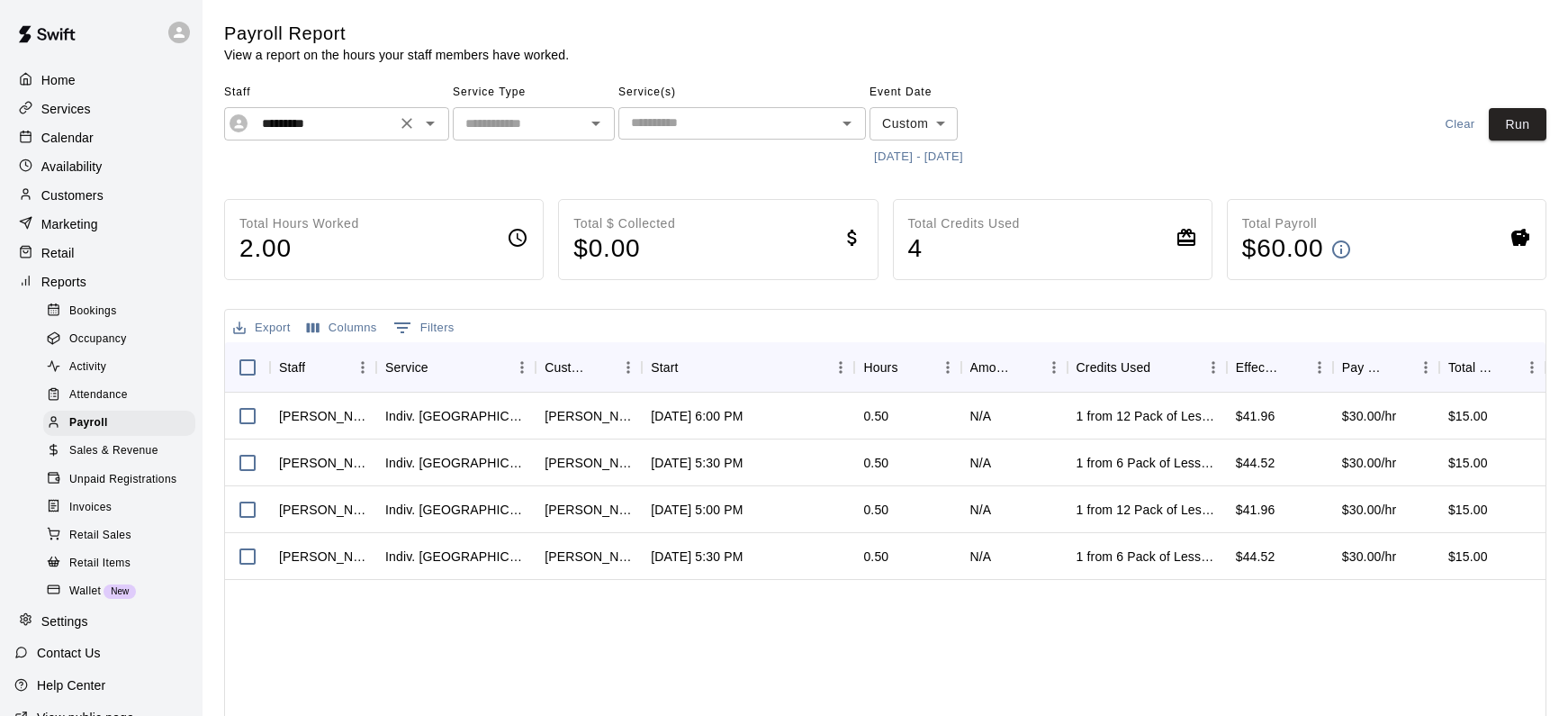
click at [428, 121] on icon "Open" at bounding box center [430, 123] width 9 height 5
click at [428, 121] on icon "Open" at bounding box center [431, 123] width 21 height 21
click at [434, 124] on icon "Open" at bounding box center [431, 123] width 21 height 21
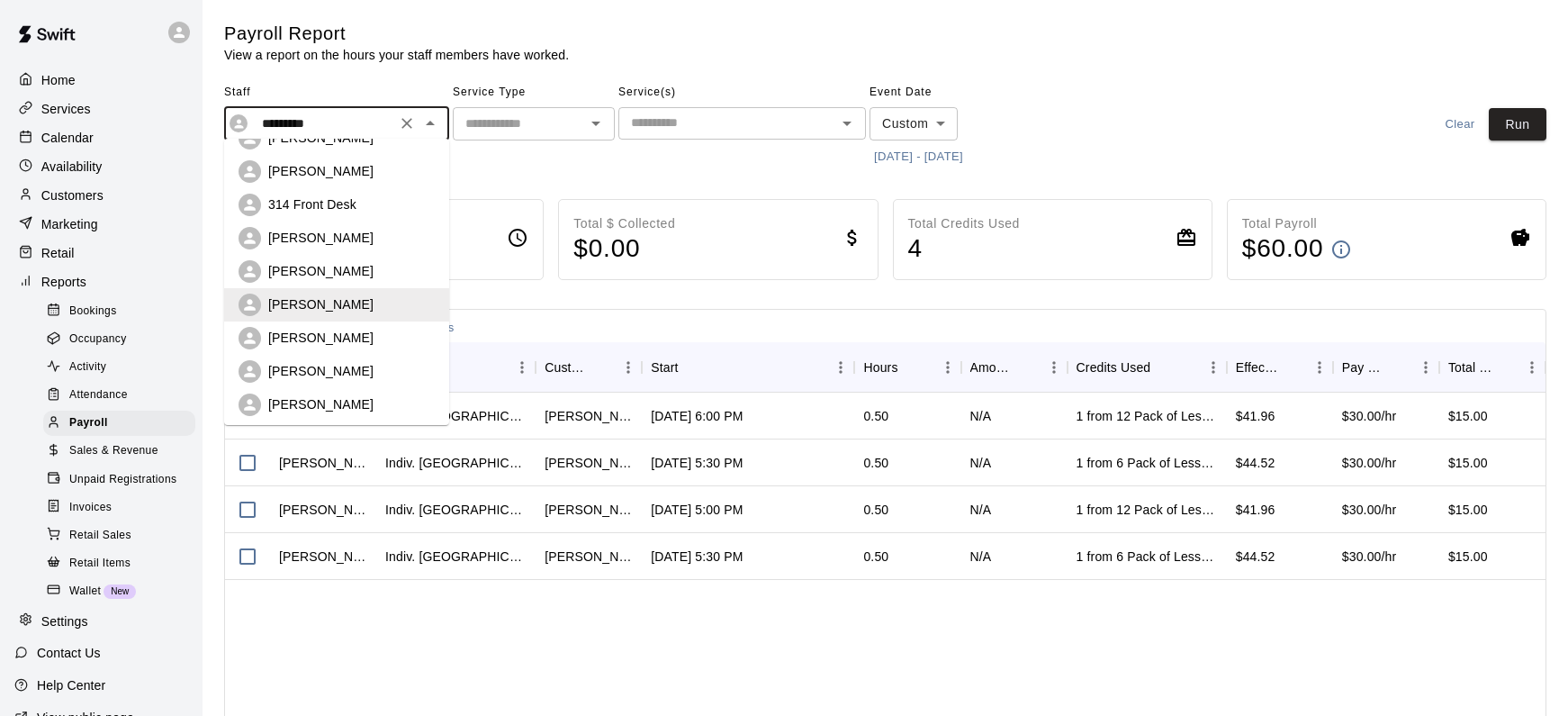
scroll to position [227, 0]
click at [362, 333] on div "[PERSON_NAME]" at bounding box center [351, 335] width 167 height 18
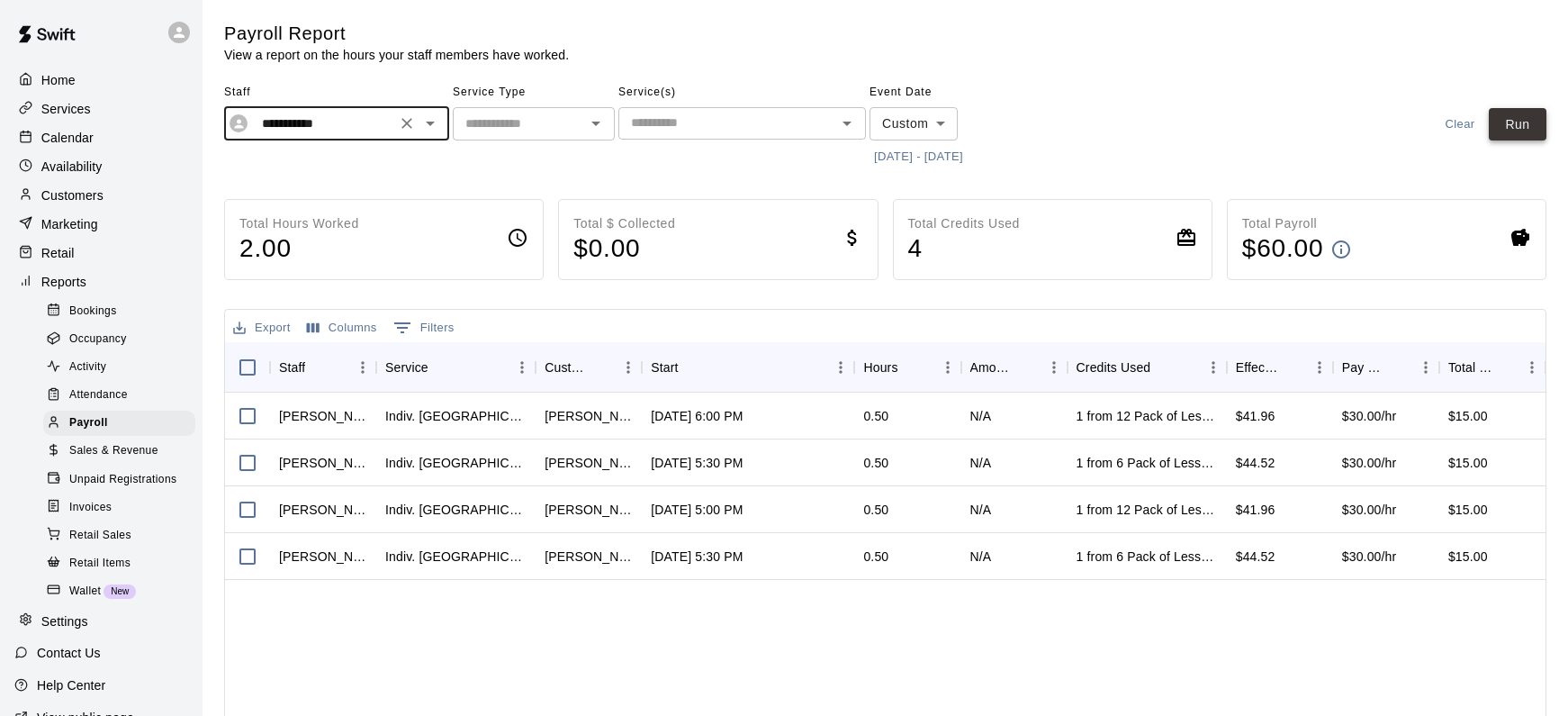
click at [1515, 129] on button "Run" at bounding box center [1517, 125] width 58 height 33
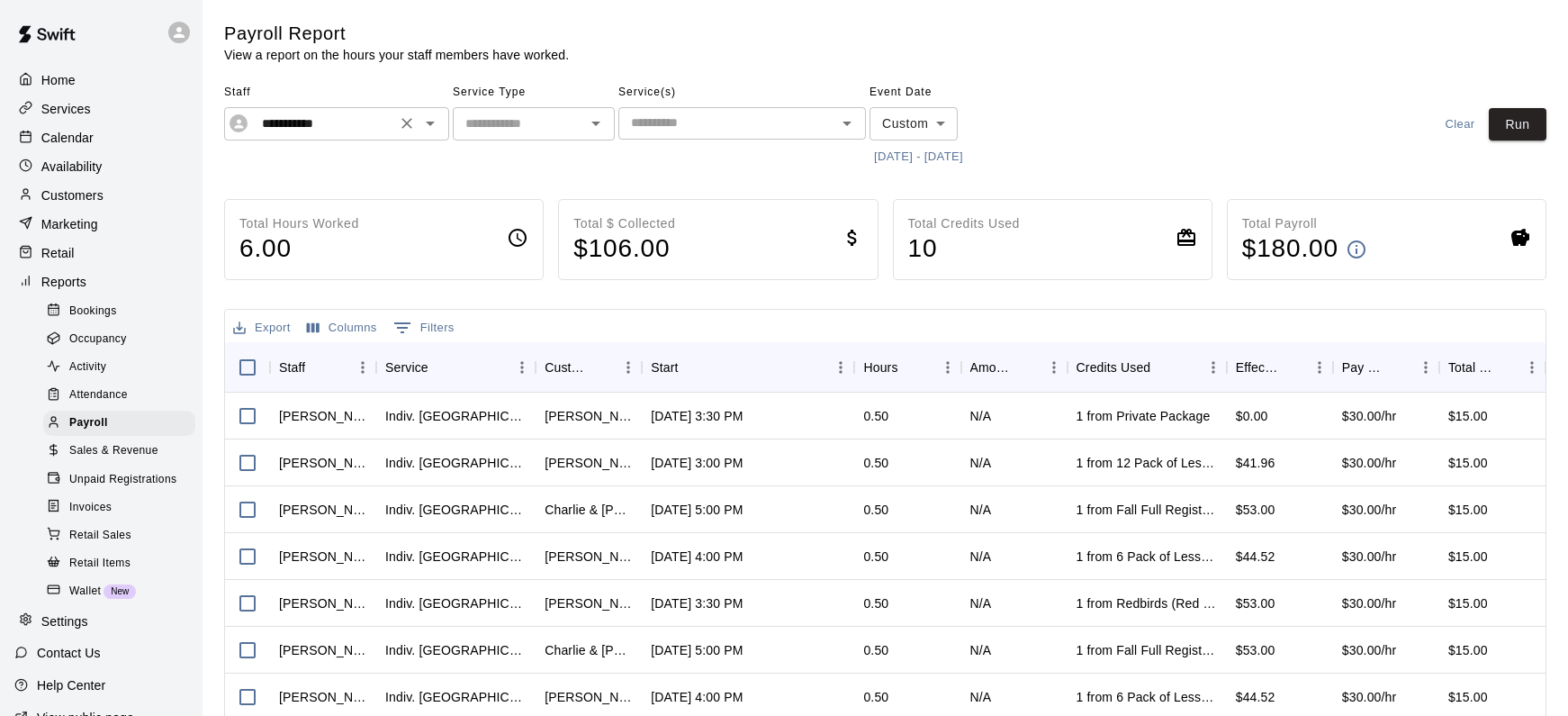
click at [433, 121] on icon "Open" at bounding box center [431, 123] width 21 height 21
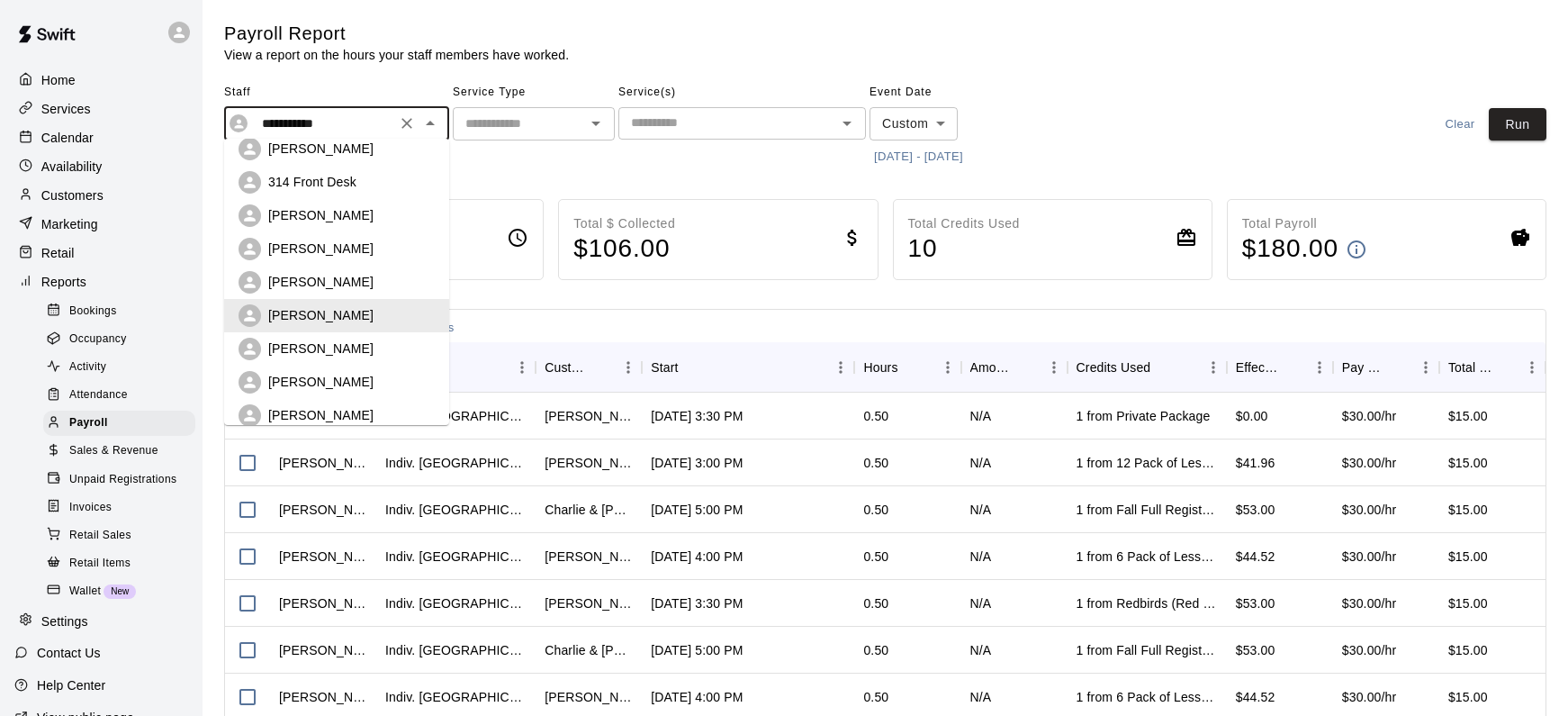
scroll to position [249, 0]
click at [358, 341] on div "[PERSON_NAME]" at bounding box center [351, 347] width 167 height 18
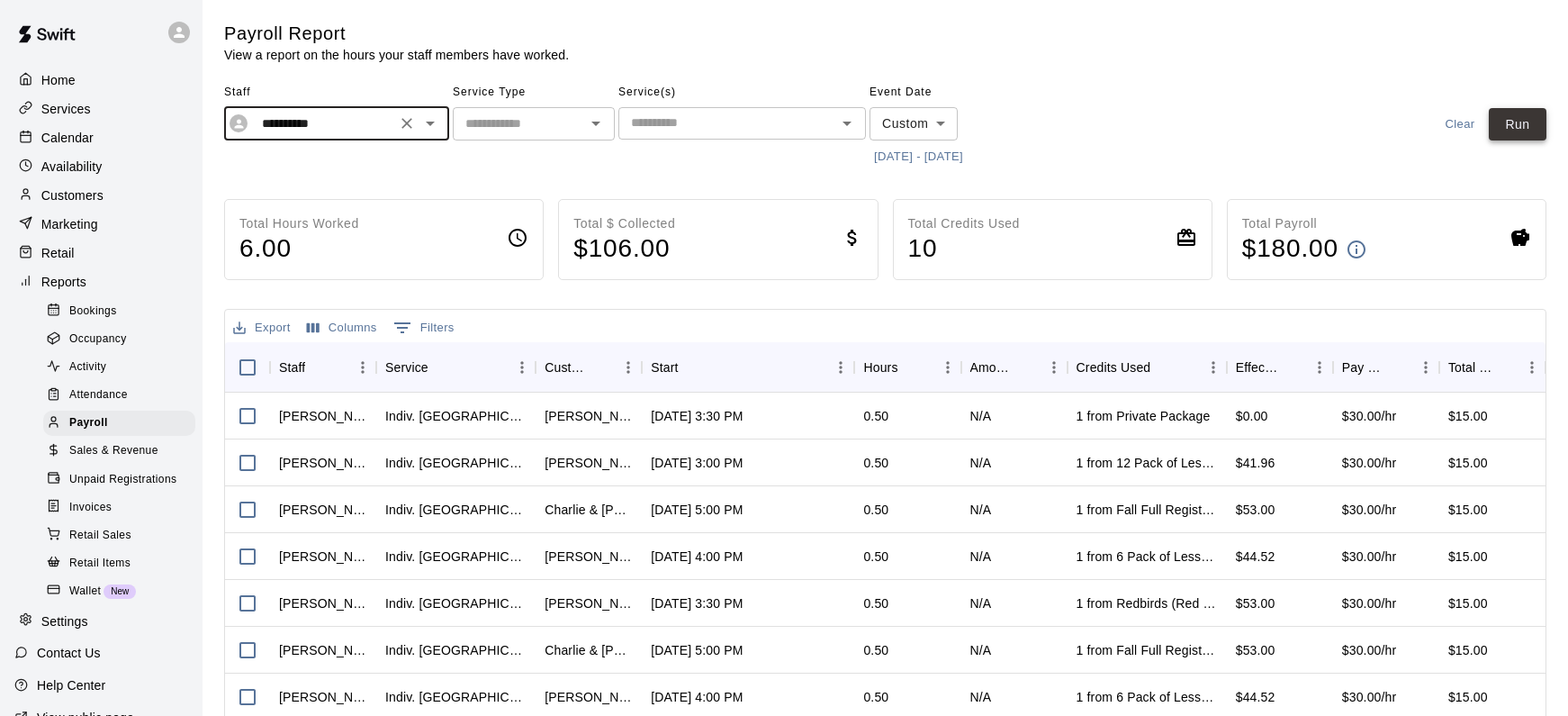
click at [1507, 119] on button "Run" at bounding box center [1517, 125] width 58 height 33
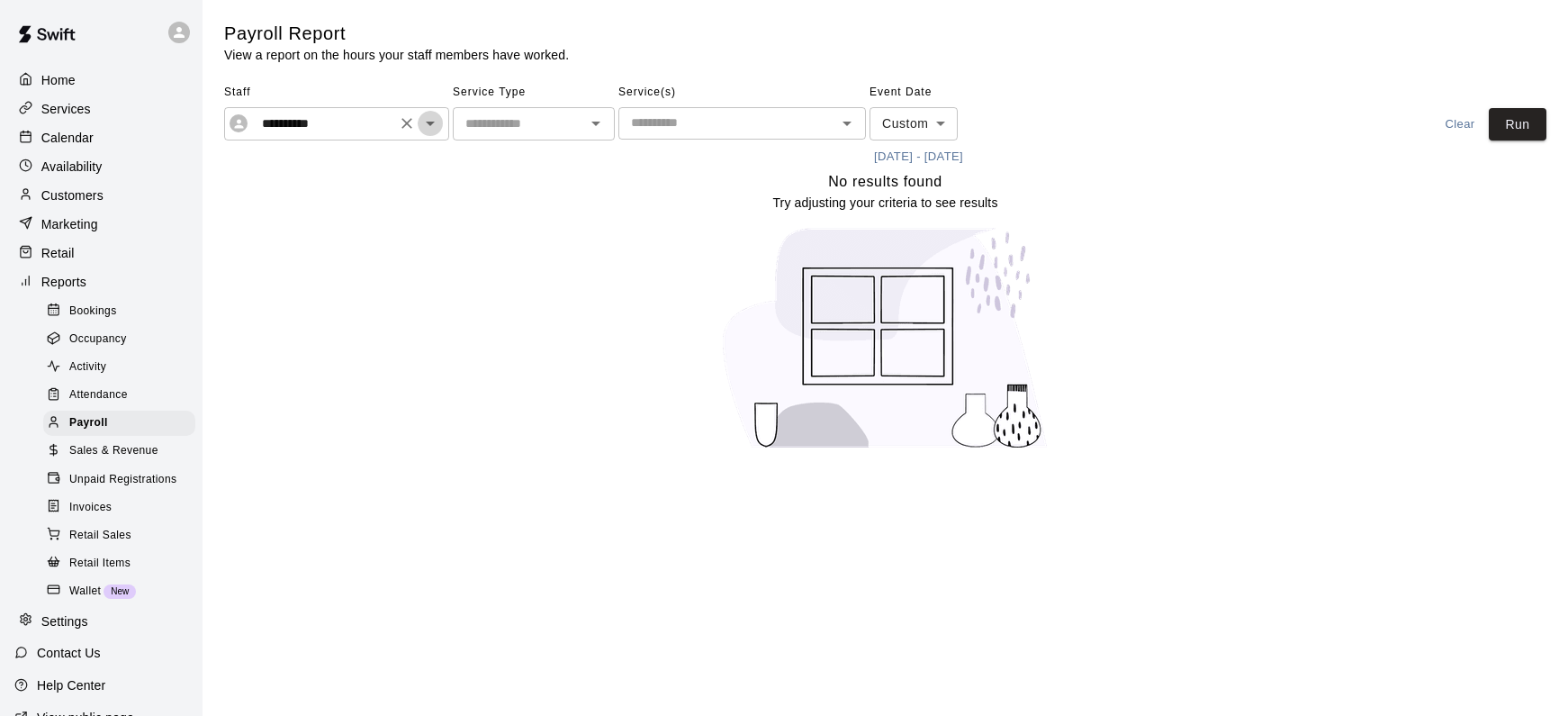
click at [433, 126] on icon "Open" at bounding box center [431, 123] width 21 height 21
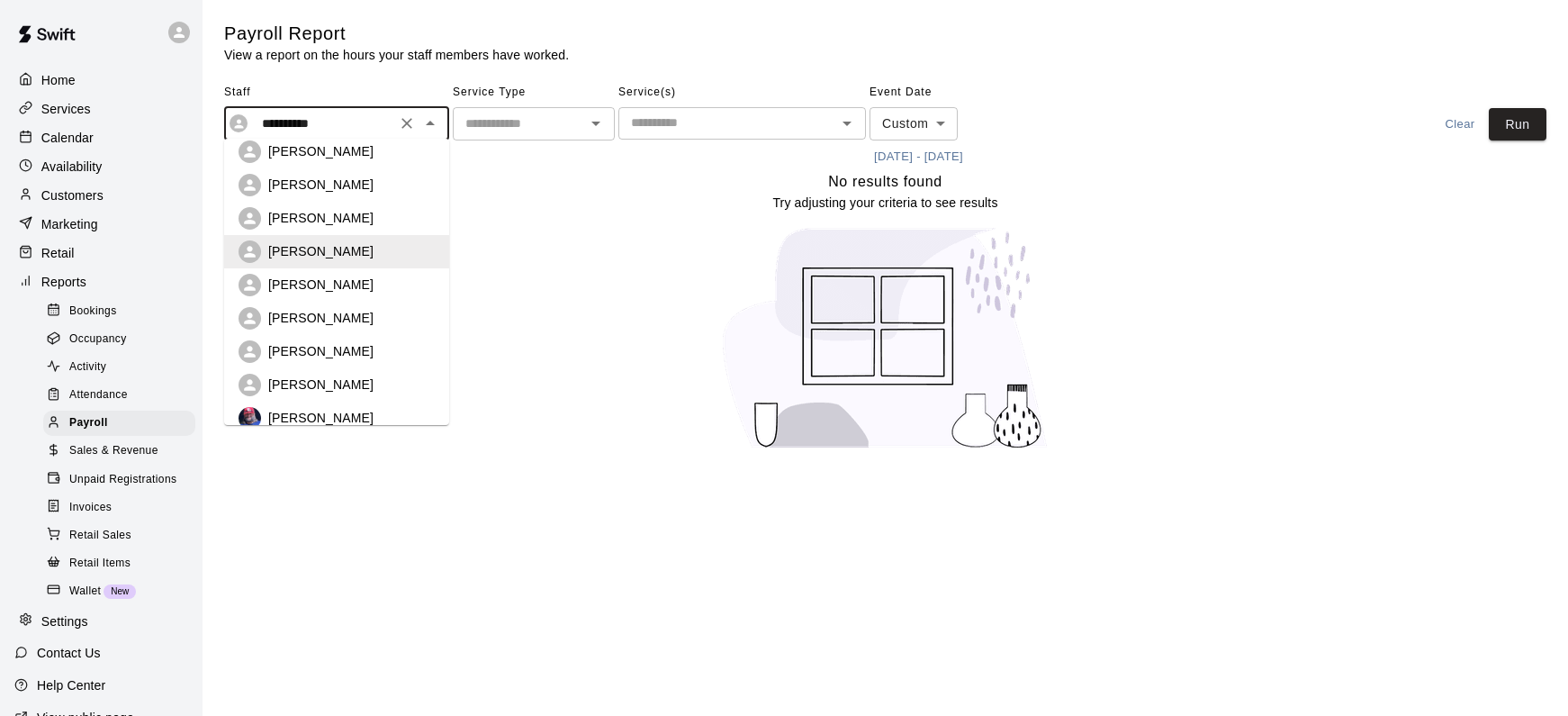
scroll to position [347, 0]
click at [372, 378] on div "[PERSON_NAME]" at bounding box center [351, 382] width 167 height 18
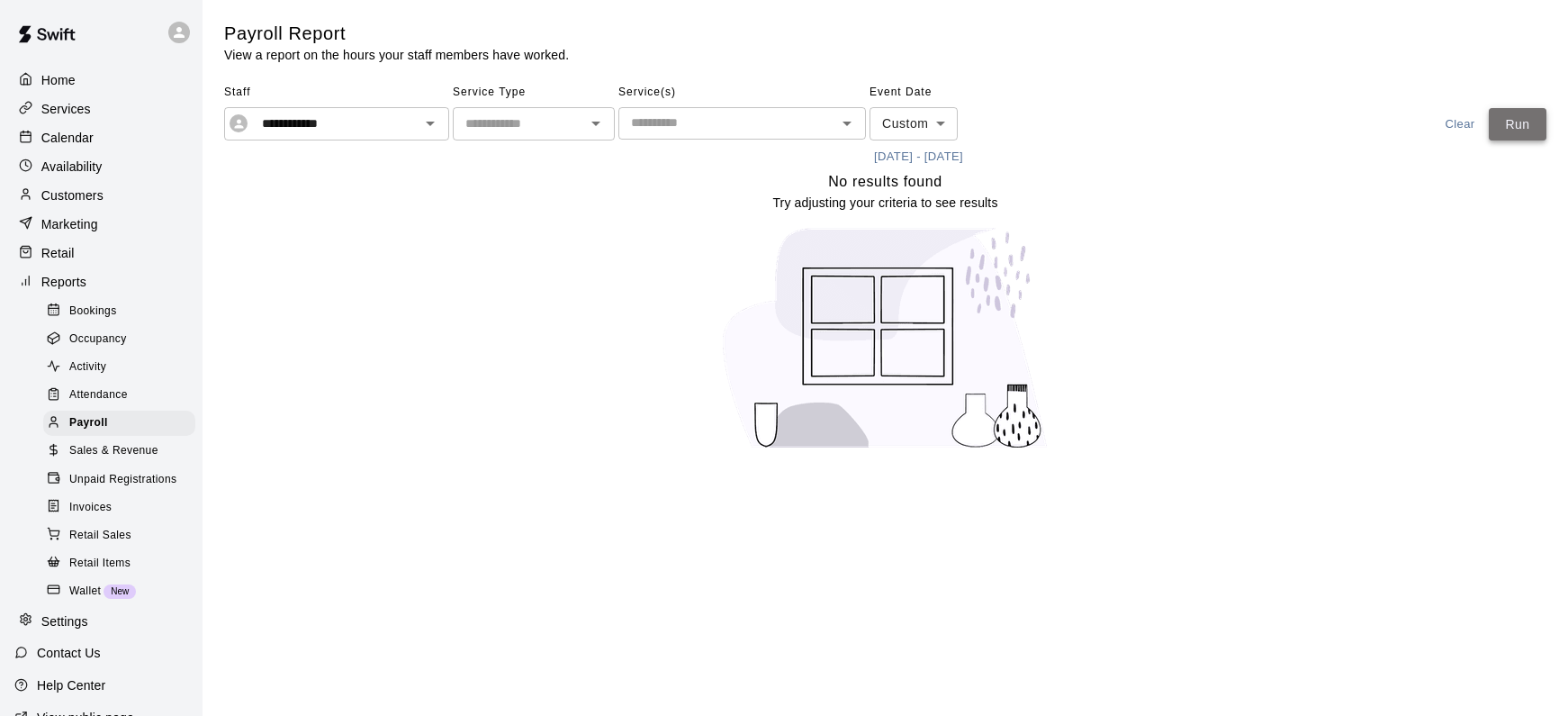
click at [1526, 131] on button "Run" at bounding box center [1517, 125] width 58 height 33
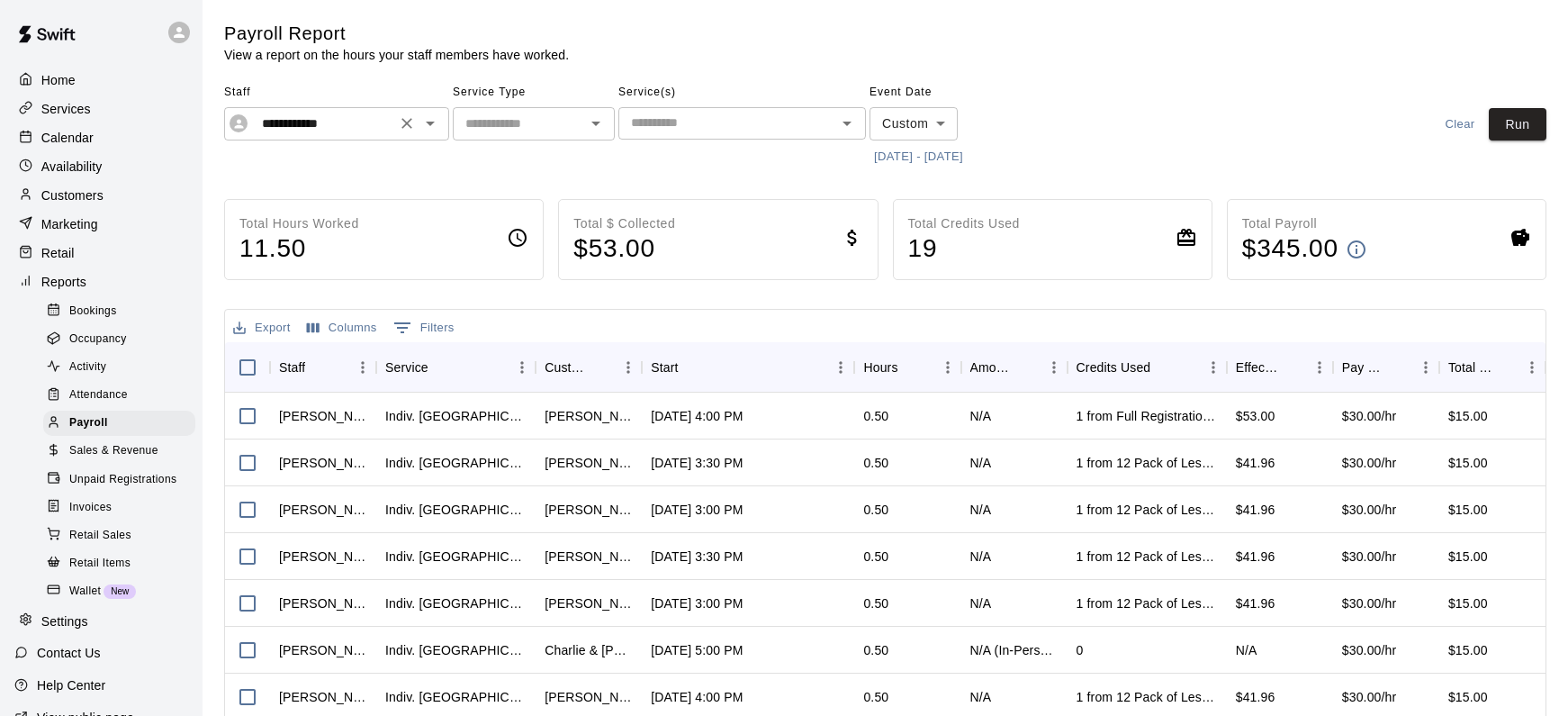
click at [428, 123] on icon "Open" at bounding box center [431, 123] width 21 height 21
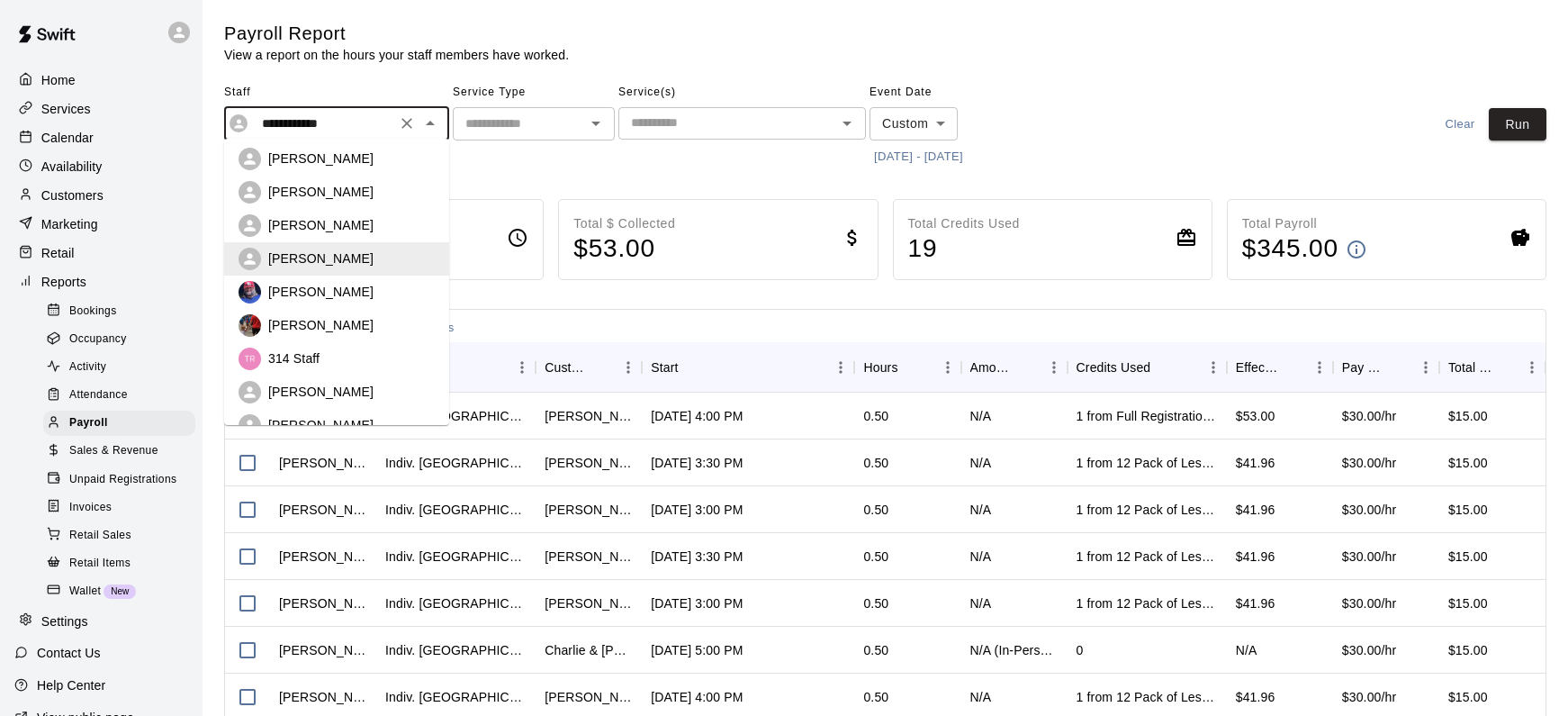
scroll to position [471, 0]
click at [355, 326] on p "[PERSON_NAME]" at bounding box center [321, 324] width 105 height 18
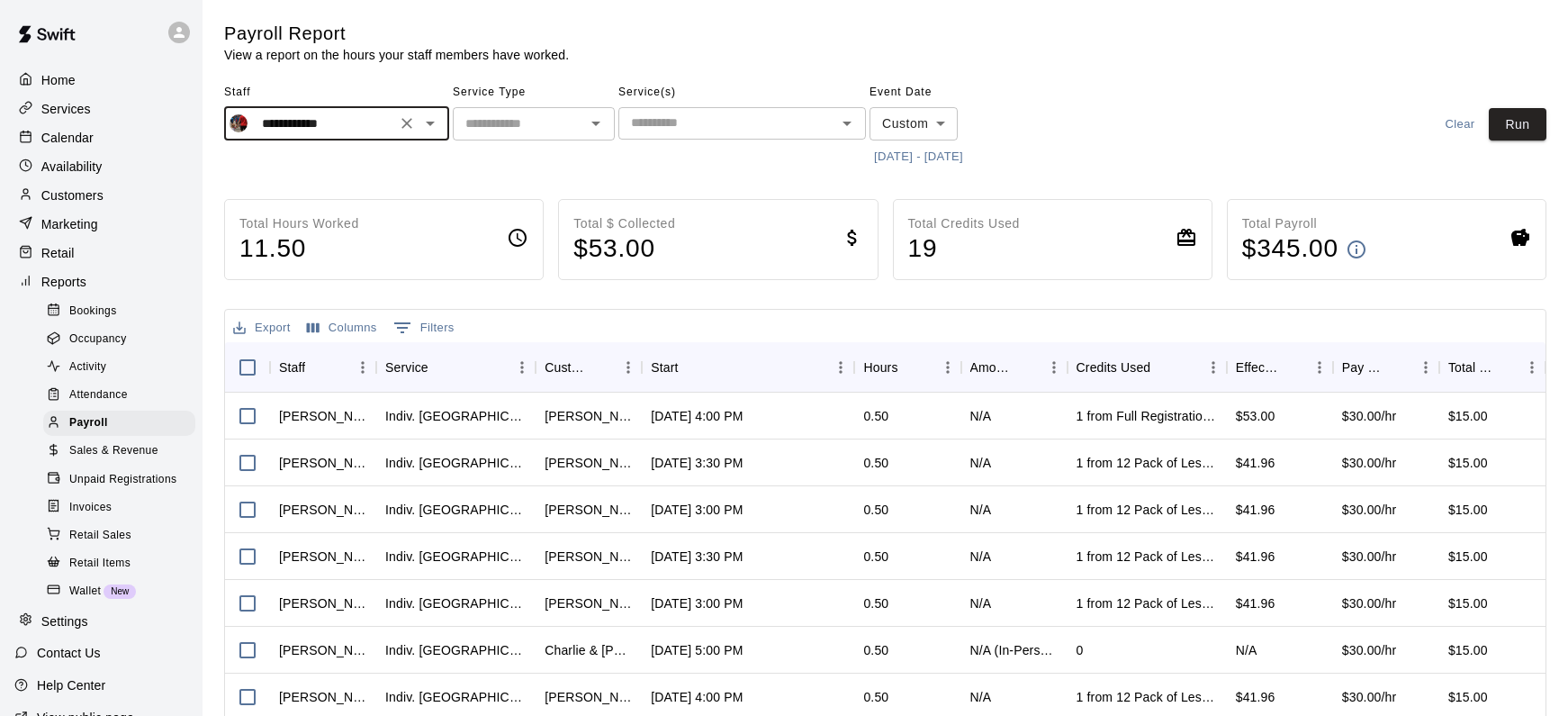
type input "**********"
click at [1503, 136] on button "Run" at bounding box center [1517, 125] width 58 height 33
